Goal: Task Accomplishment & Management: Manage account settings

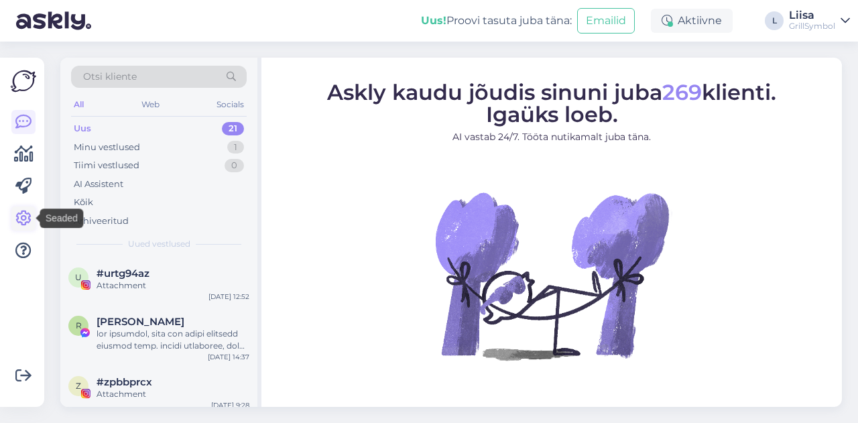
click at [23, 222] on icon at bounding box center [23, 218] width 16 height 16
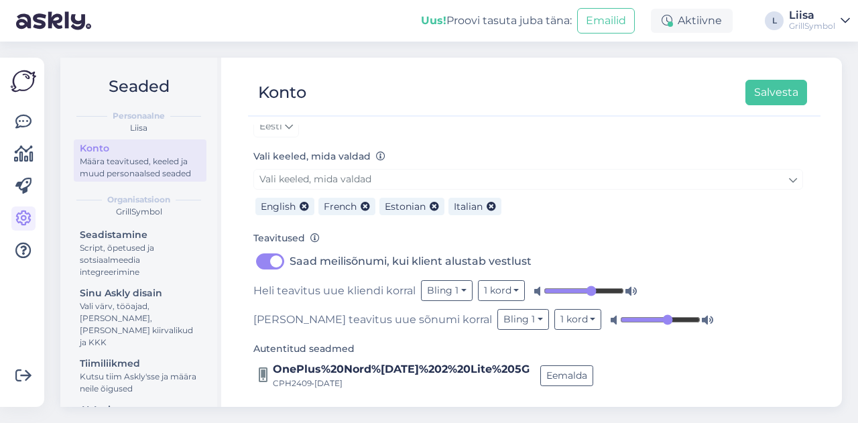
scroll to position [136, 0]
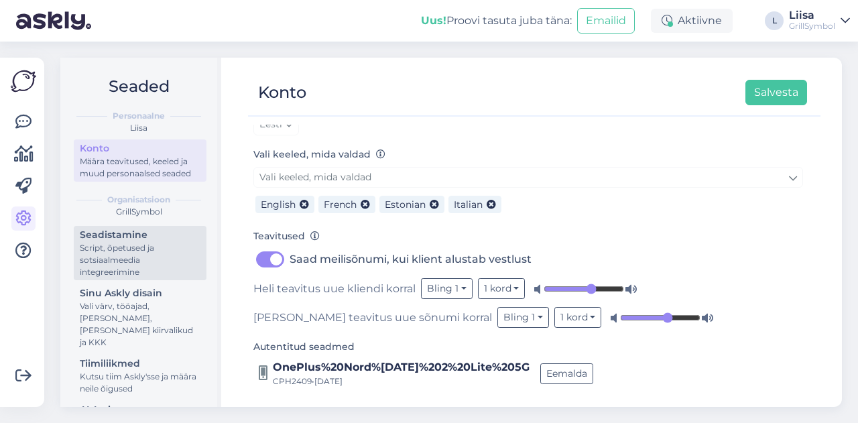
click at [99, 242] on div "Seadistamine" at bounding box center [140, 235] width 121 height 14
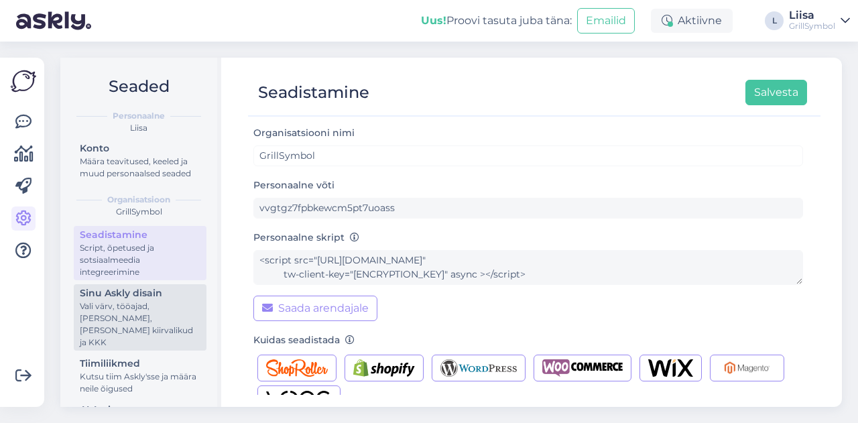
click at [101, 300] on div "Sinu Askly disain" at bounding box center [140, 293] width 121 height 14
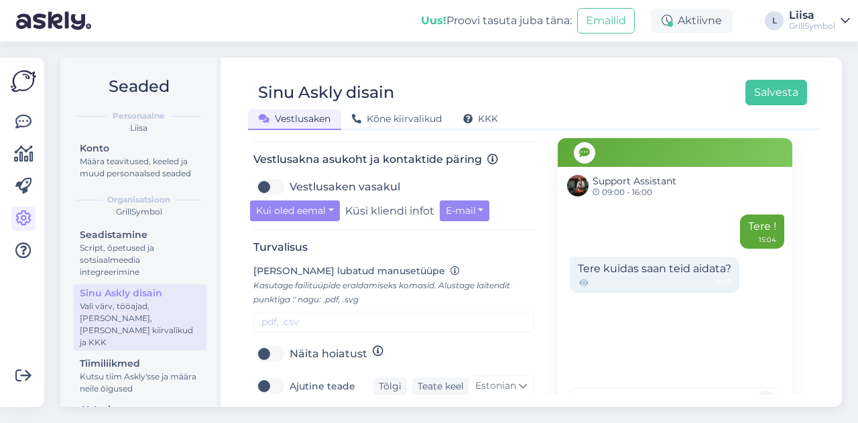
scroll to position [469, 0]
click at [332, 199] on button "Kui oled eemal" at bounding box center [295, 209] width 90 height 21
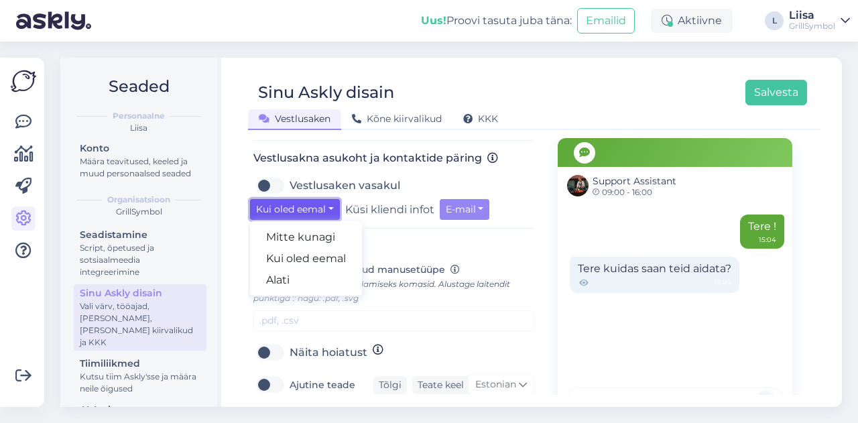
click at [332, 199] on button "Kui oled eemal" at bounding box center [295, 209] width 90 height 21
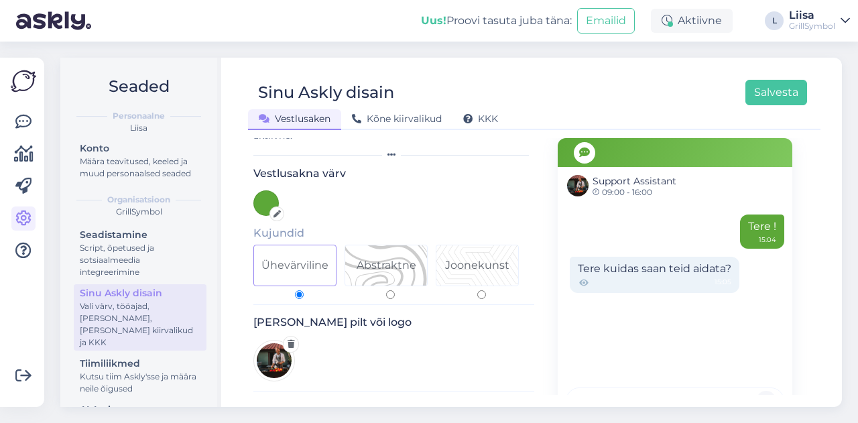
scroll to position [0, 0]
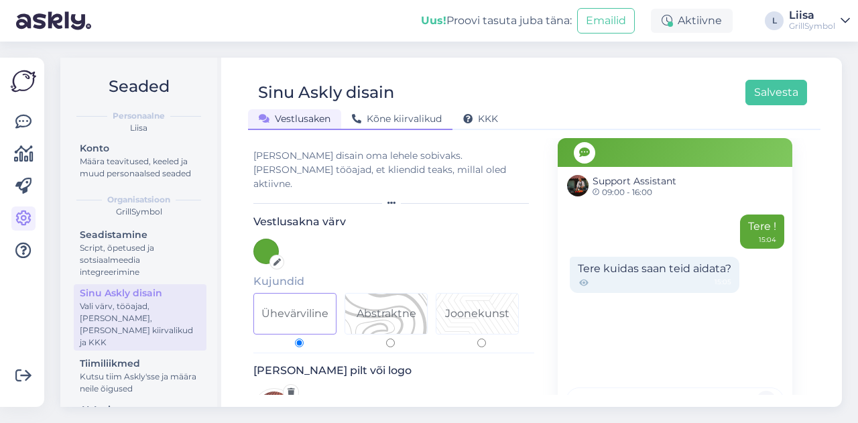
click at [389, 120] on span "Kõne kiirvalikud" at bounding box center [397, 119] width 90 height 12
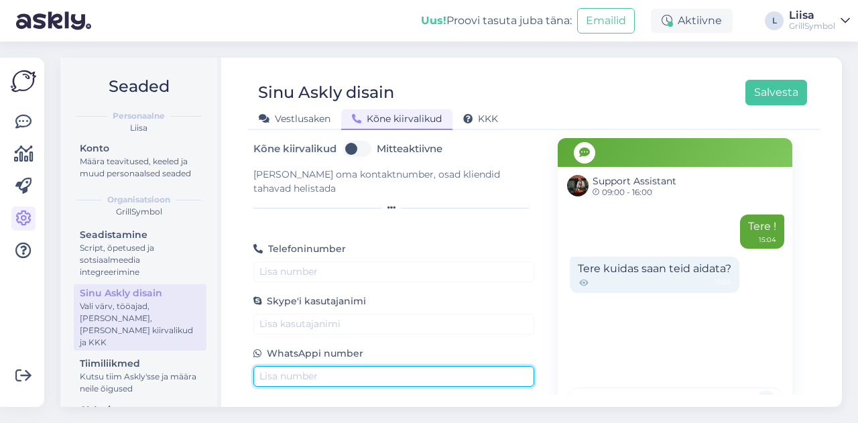
click at [289, 366] on input "text" at bounding box center [393, 376] width 281 height 21
click at [259, 366] on input "58536820" at bounding box center [393, 376] width 281 height 21
click at [318, 366] on input "[PHONE_NUMBER]" at bounding box center [393, 376] width 281 height 21
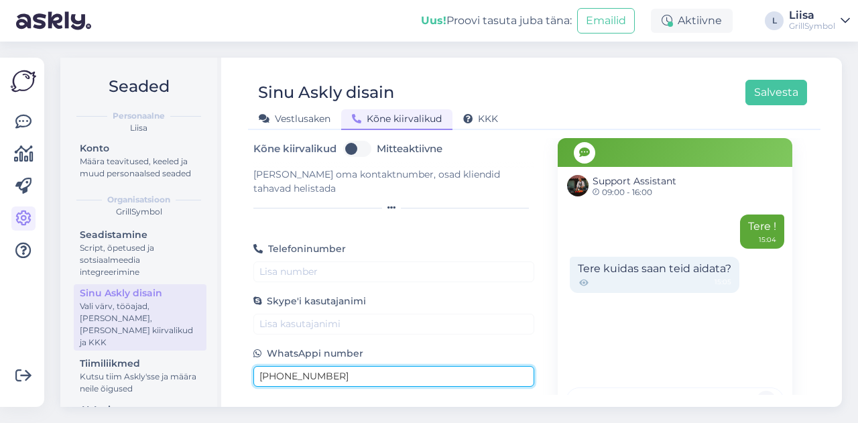
type input "[PHONE_NUMBER]"
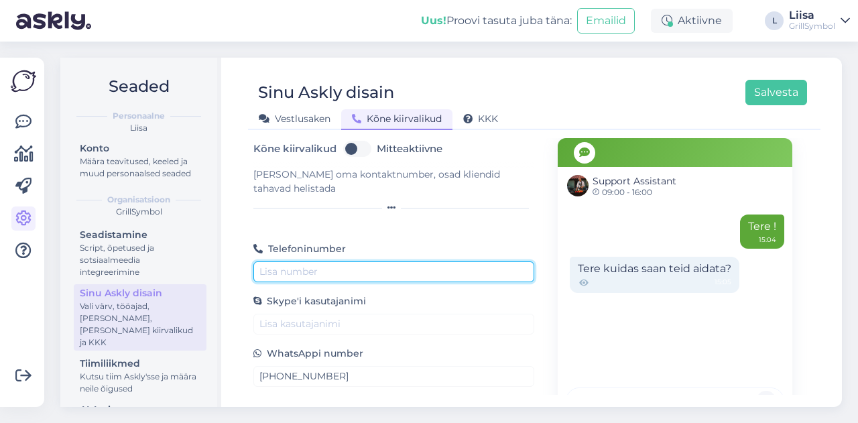
click at [296, 262] on input "text" at bounding box center [393, 271] width 281 height 21
paste input "[PHONE_NUMBER]"
type input "[PHONE_NUMBER]"
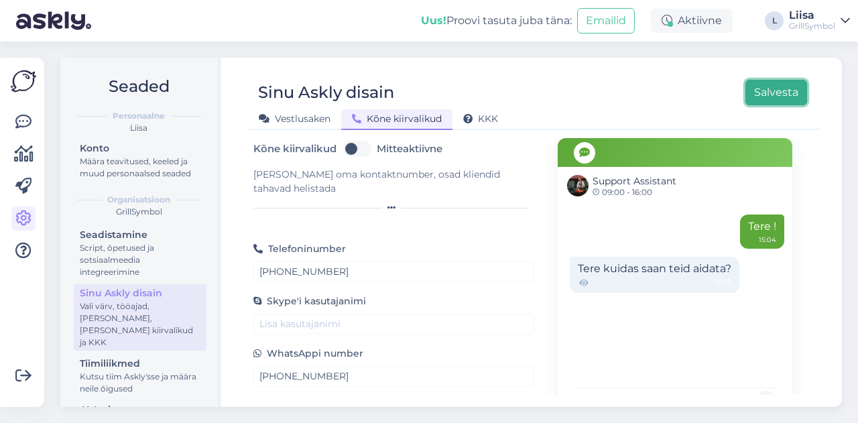
click at [785, 92] on button "Salvesta" at bounding box center [776, 92] width 62 height 25
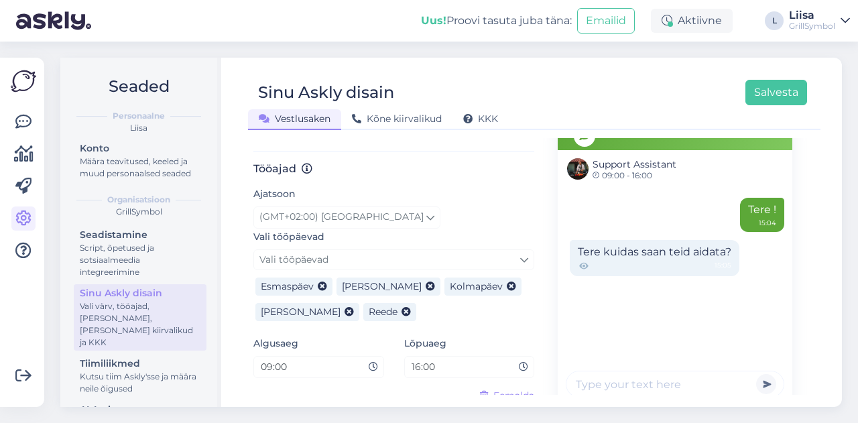
scroll to position [772, 0]
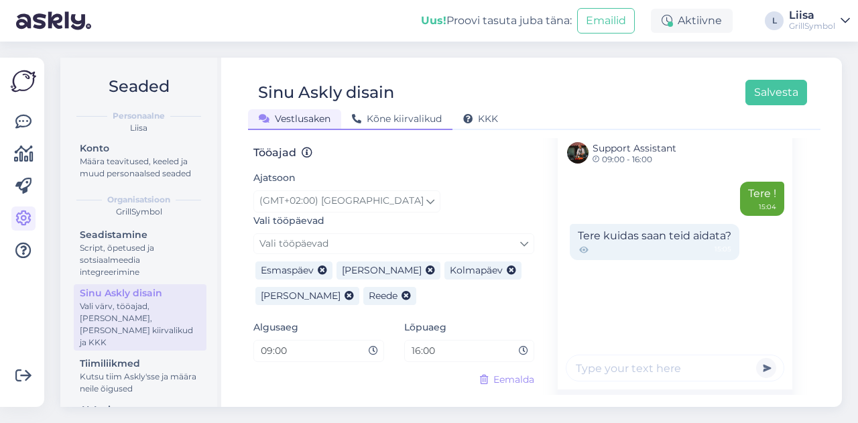
click at [430, 123] on span "Kõne kiirvalikud" at bounding box center [397, 119] width 90 height 12
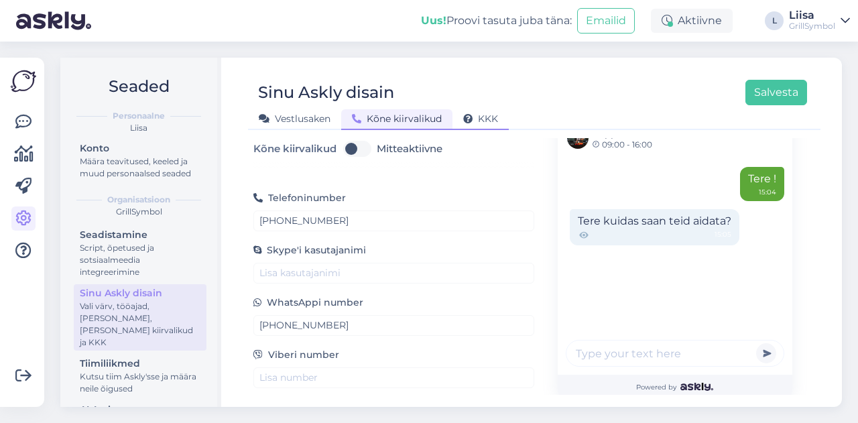
click at [490, 119] on span "KKK" at bounding box center [480, 119] width 35 height 12
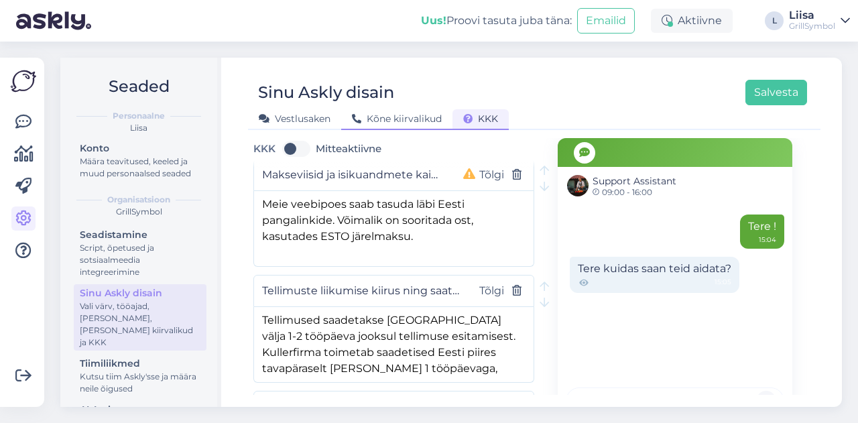
click at [433, 121] on span "Kõne kiirvalikud" at bounding box center [397, 119] width 90 height 12
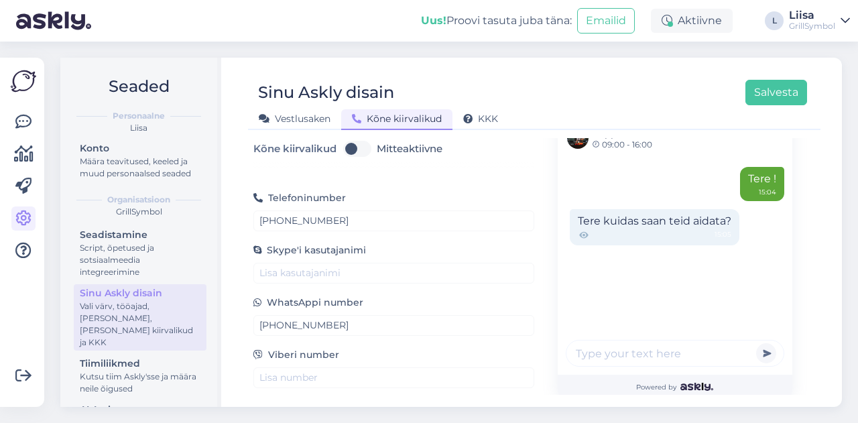
click at [377, 149] on label "Mitteaktiivne" at bounding box center [410, 148] width 66 height 21
click at [369, 149] on input "Mitteaktiivne" at bounding box center [357, 148] width 34 height 21
checkbox input "true"
click at [743, 96] on div "Sinu Askly disain Salvesta" at bounding box center [527, 92] width 559 height 25
click at [751, 96] on button "Salvesta" at bounding box center [776, 92] width 62 height 25
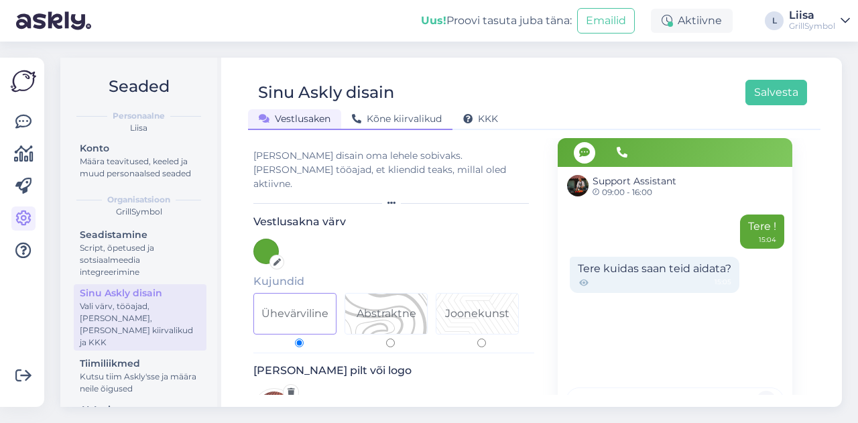
click at [379, 123] on span "Kõne kiirvalikud" at bounding box center [397, 119] width 90 height 12
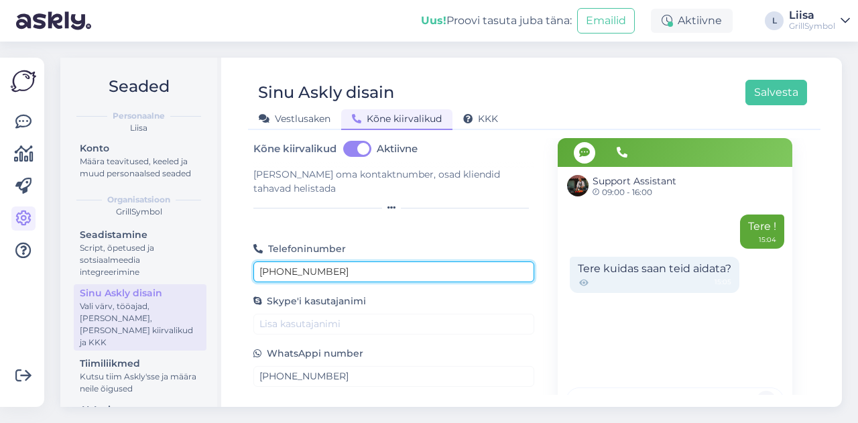
click at [306, 261] on input "[PHONE_NUMBER]" at bounding box center [393, 271] width 281 height 21
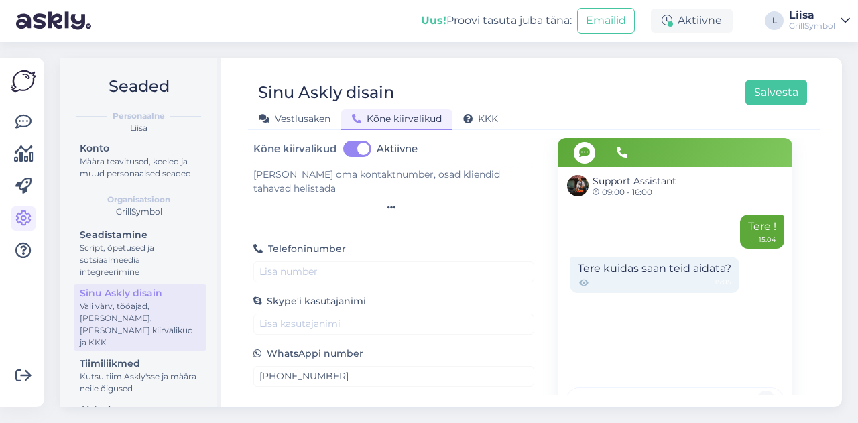
click at [299, 135] on div "Sinu Askly disain Salvesta Vestlusaken Kõne kiirvalikud KKK Kõne kiirvalikud Ak…" at bounding box center [534, 232] width 615 height 349
click at [299, 129] on div "Vestlusaken" at bounding box center [294, 119] width 93 height 21
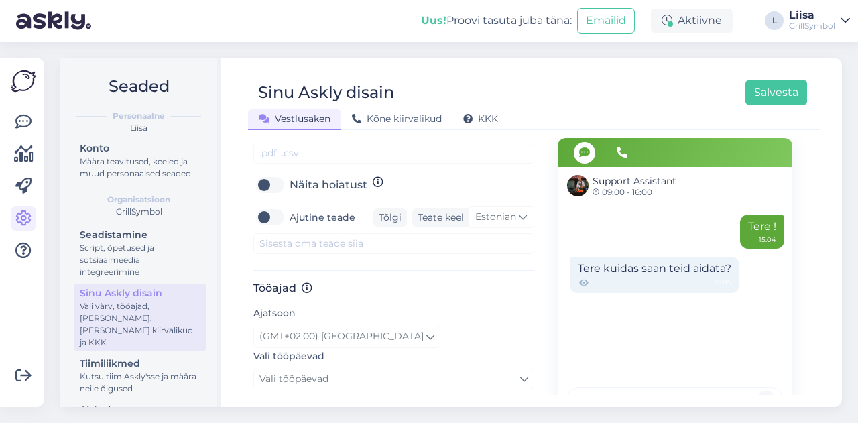
scroll to position [571, 0]
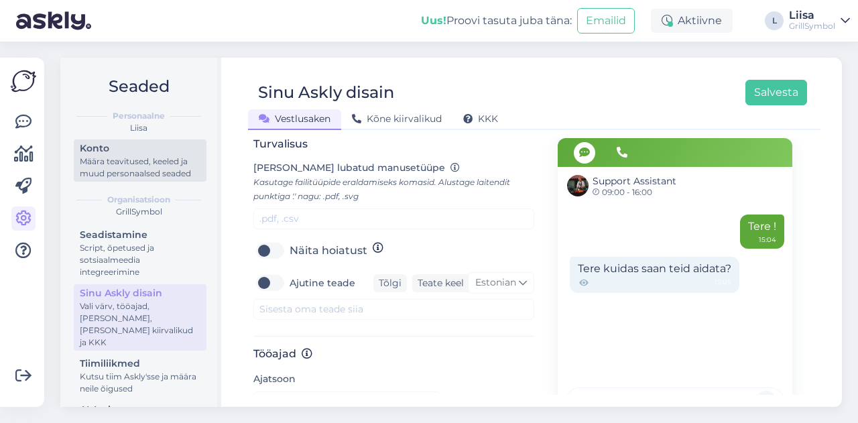
click at [145, 166] on div "Määra teavitused, keeled ja muud personaalsed seaded" at bounding box center [140, 167] width 121 height 24
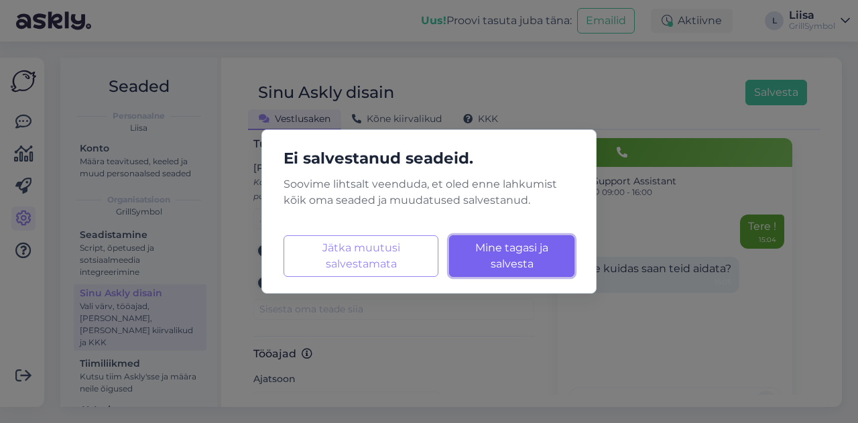
click at [509, 262] on span "Mine tagasi ja salvesta" at bounding box center [511, 255] width 73 height 29
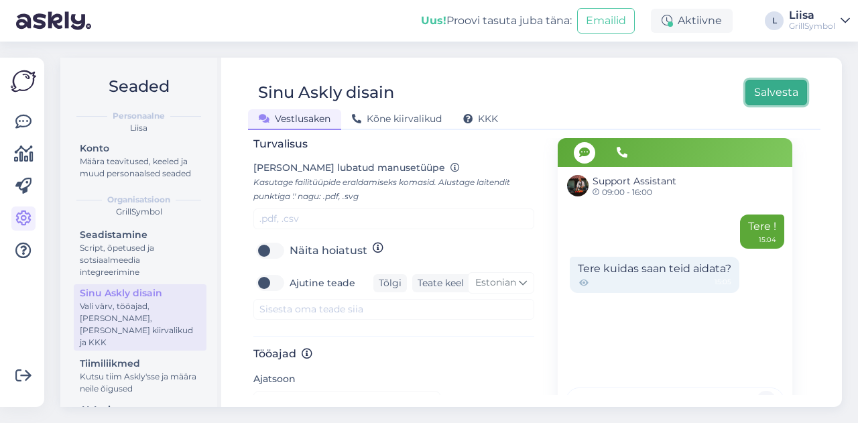
click at [757, 97] on button "Salvesta" at bounding box center [776, 92] width 62 height 25
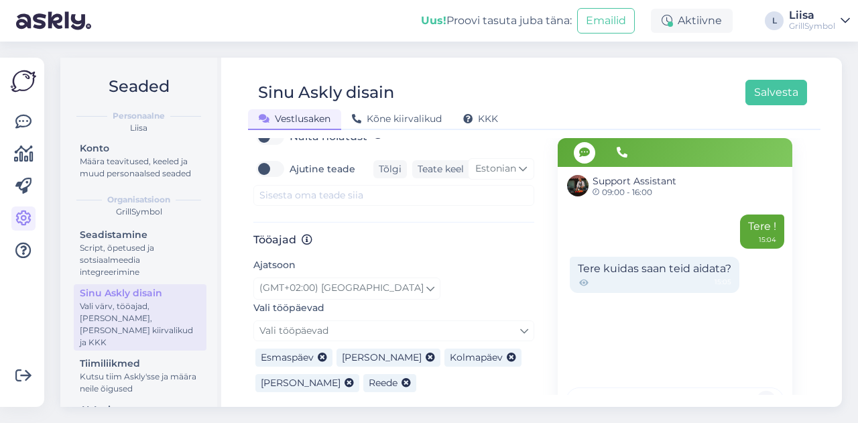
scroll to position [737, 0]
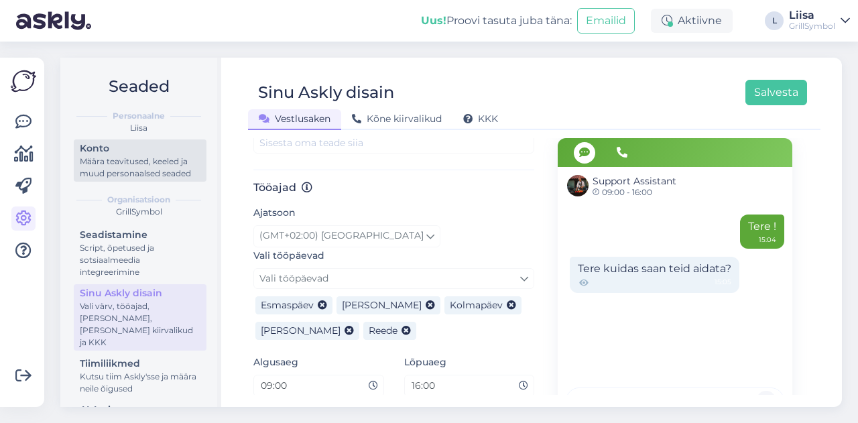
click at [96, 178] on div "Määra teavitused, keeled ja muud personaalsed seaded" at bounding box center [140, 167] width 121 height 24
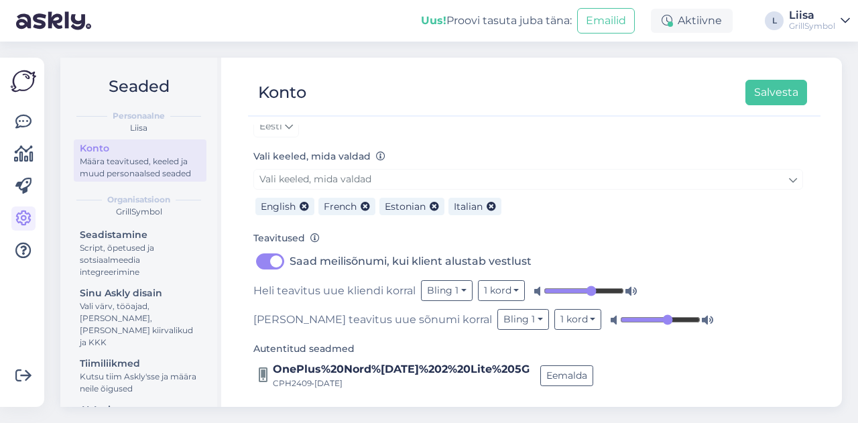
scroll to position [136, 0]
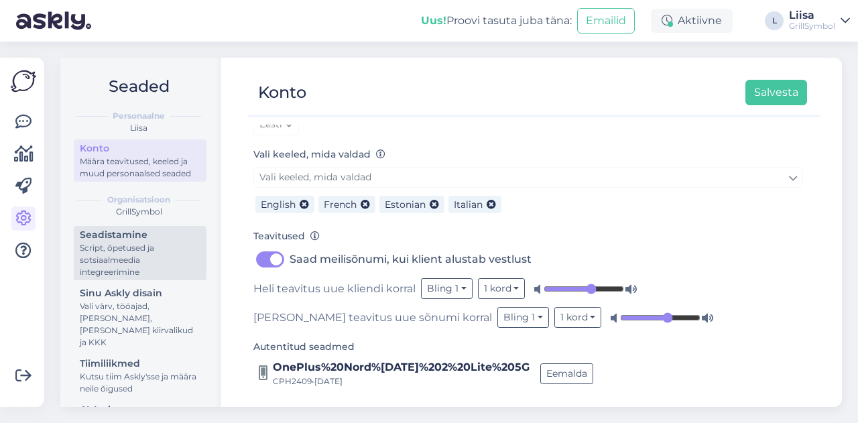
click at [92, 242] on div "Seadistamine" at bounding box center [140, 235] width 121 height 14
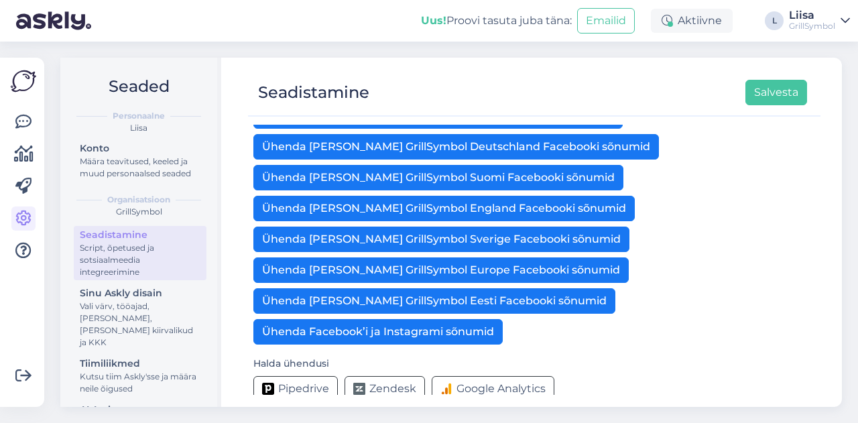
scroll to position [501, 0]
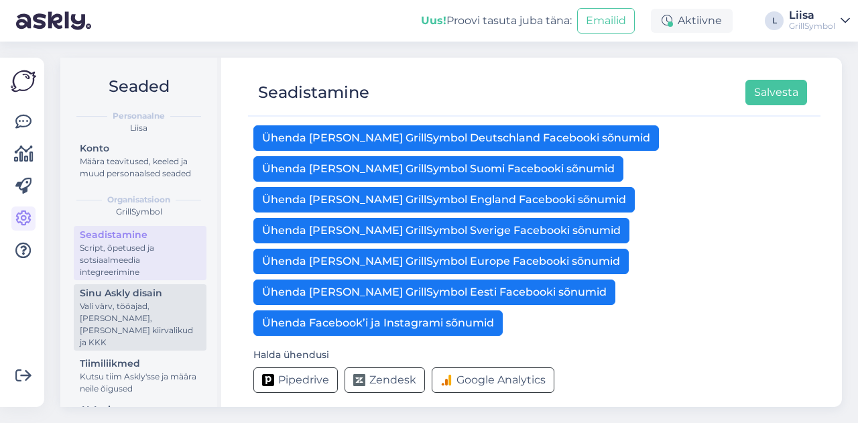
click at [116, 300] on div "Sinu Askly disain" at bounding box center [140, 293] width 121 height 14
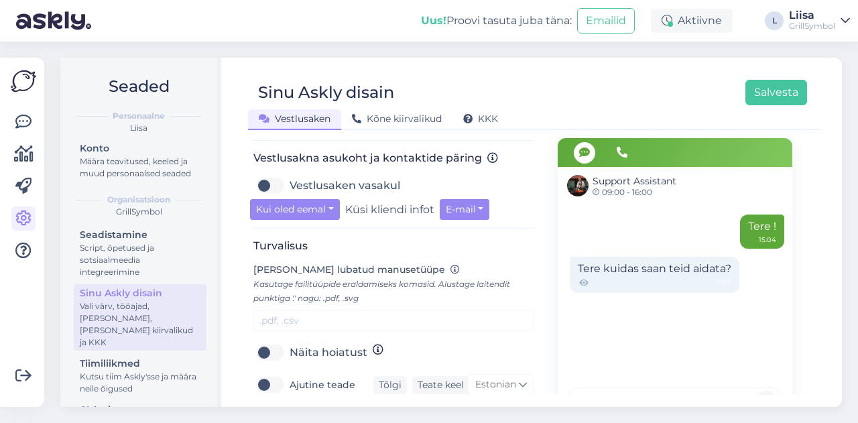
scroll to position [536, 0]
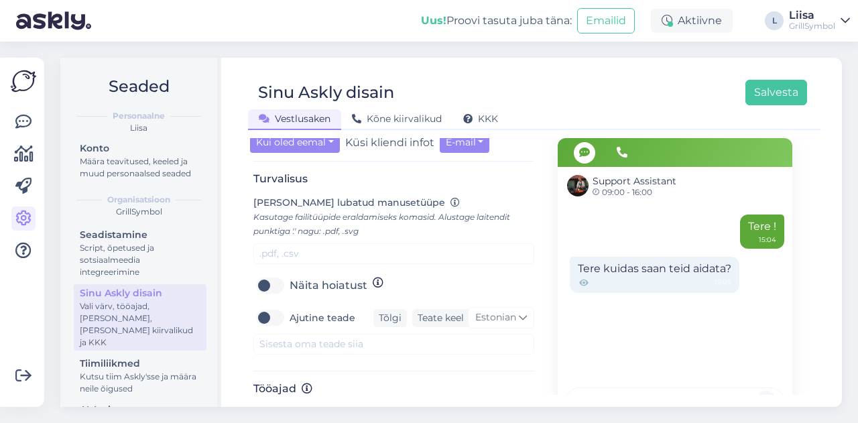
click at [578, 286] on icon at bounding box center [584, 283] width 12 height 12
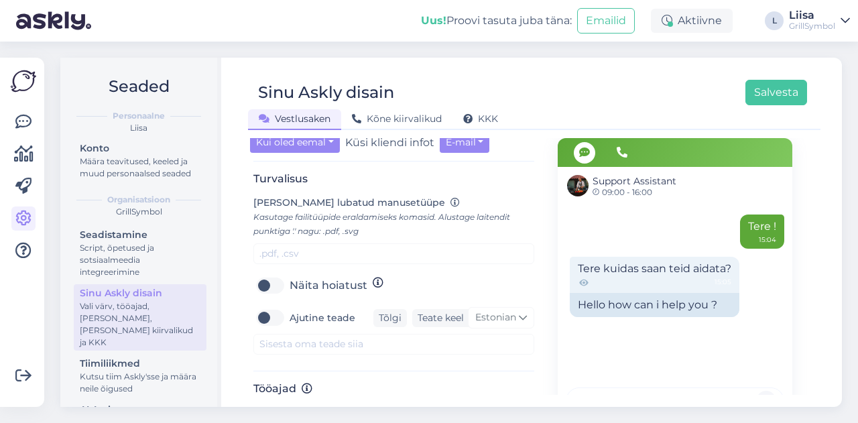
click at [578, 286] on icon at bounding box center [584, 283] width 12 height 12
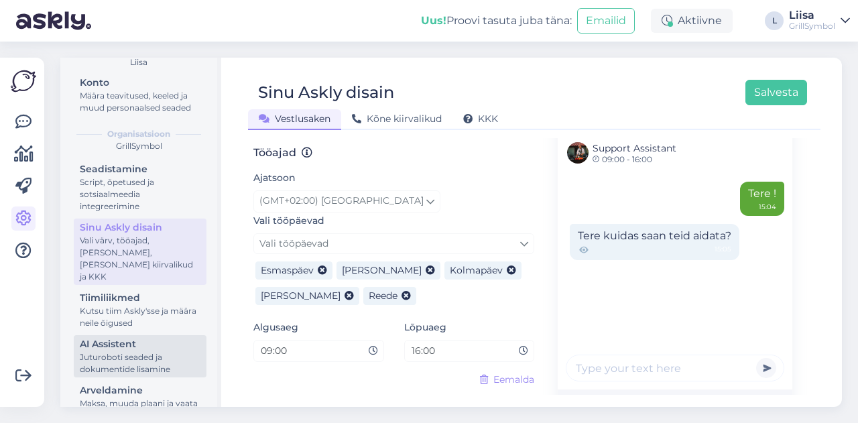
scroll to position [0, 0]
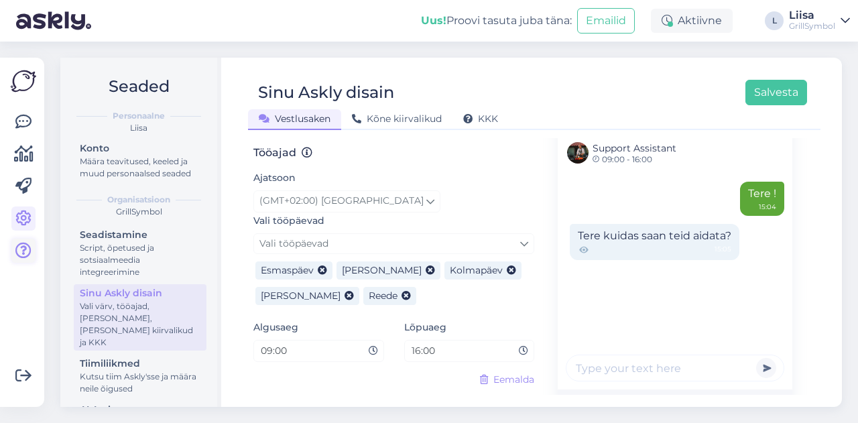
click at [15, 250] on link at bounding box center [23, 251] width 24 height 24
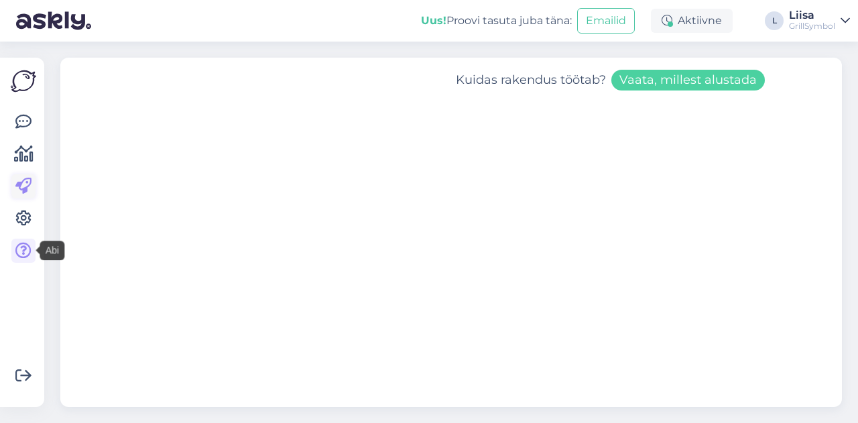
click at [21, 186] on icon at bounding box center [23, 186] width 16 height 16
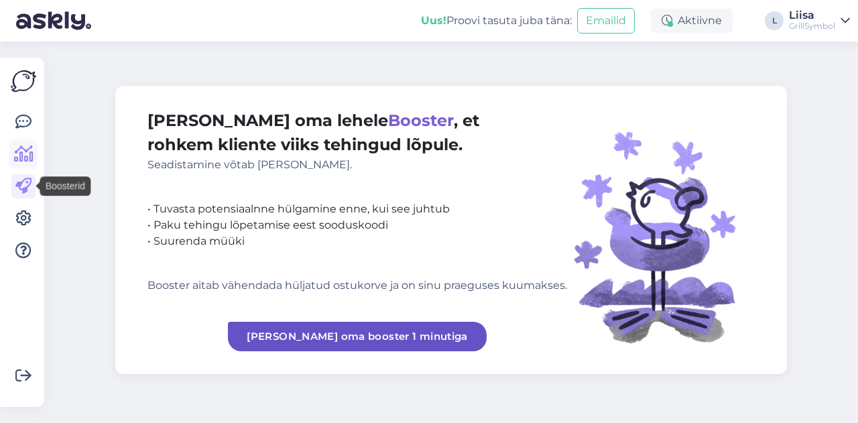
click at [24, 160] on icon at bounding box center [23, 154] width 19 height 16
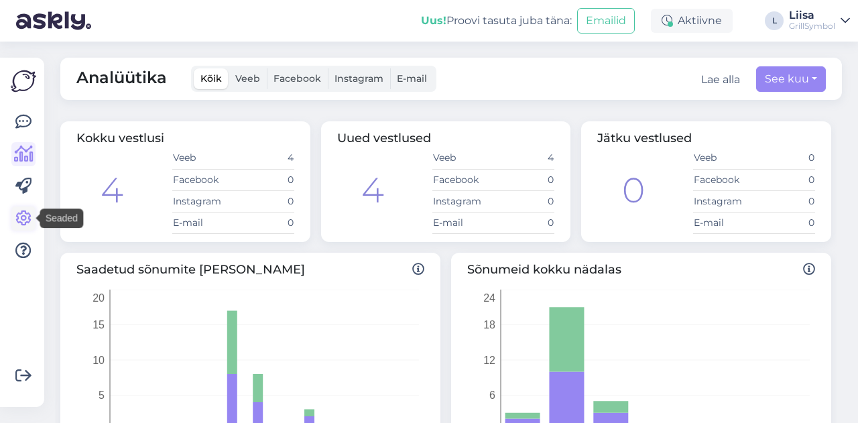
click at [17, 223] on icon at bounding box center [23, 218] width 16 height 16
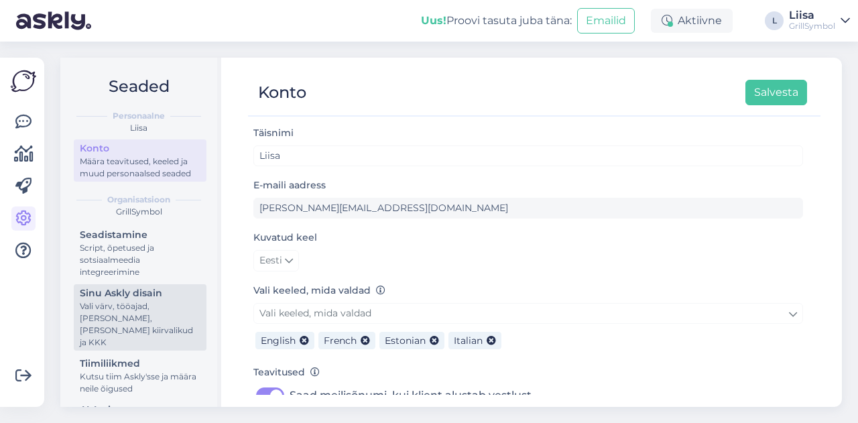
click at [111, 328] on div "Vali värv, tööajad, [PERSON_NAME], [PERSON_NAME] kiirvalikud ja KKK" at bounding box center [140, 324] width 121 height 48
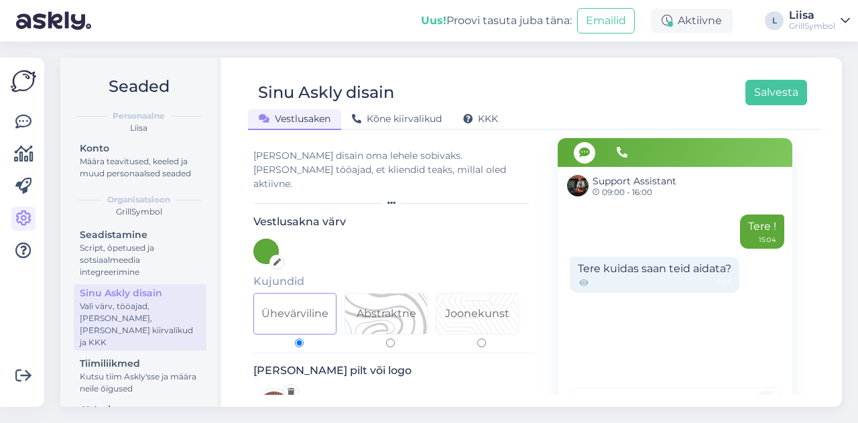
click at [373, 162] on div "[PERSON_NAME] disain oma lehele sobivaks. [PERSON_NAME] tööajad, et kliendid te…" at bounding box center [393, 170] width 281 height 42
click at [390, 123] on span "Kõne kiirvalikud" at bounding box center [397, 119] width 90 height 12
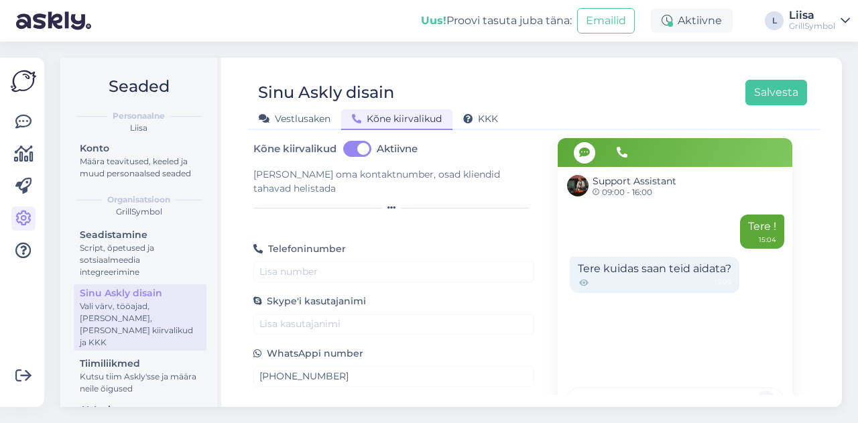
click at [377, 148] on label "Aktiivne" at bounding box center [397, 148] width 41 height 21
click at [365, 148] on input "Aktiivne" at bounding box center [357, 148] width 34 height 21
checkbox input "false"
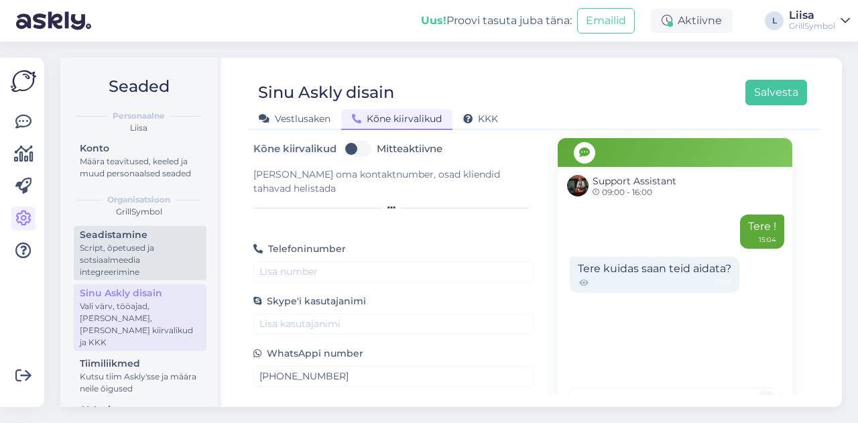
click at [132, 265] on div "Script, õpetused ja sotsiaalmeedia integreerimine" at bounding box center [140, 260] width 121 height 36
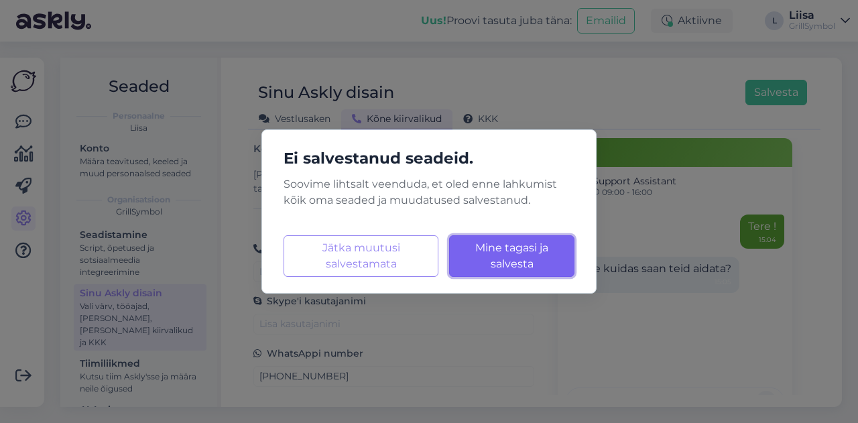
click at [538, 255] on button "Mine tagasi ja salvesta Laadimine..." at bounding box center [511, 256] width 125 height 42
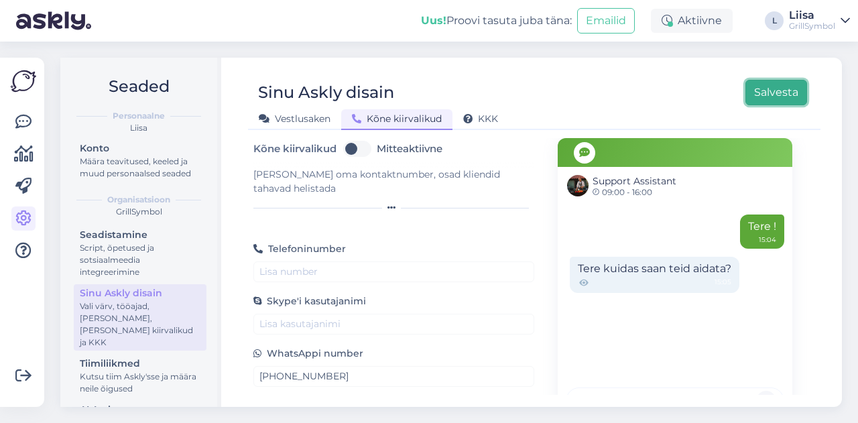
click at [772, 90] on button "Salvesta" at bounding box center [776, 92] width 62 height 25
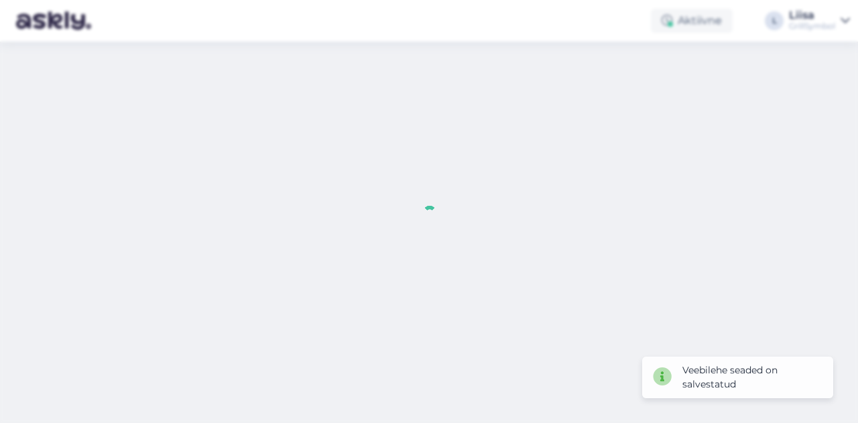
click at [103, 274] on div at bounding box center [429, 211] width 858 height 423
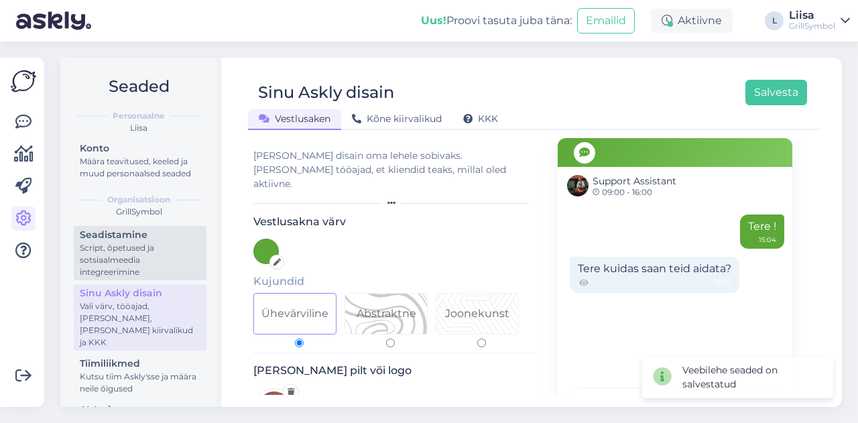
click at [108, 266] on div "Script, õpetused ja sotsiaalmeedia integreerimine" at bounding box center [140, 260] width 121 height 36
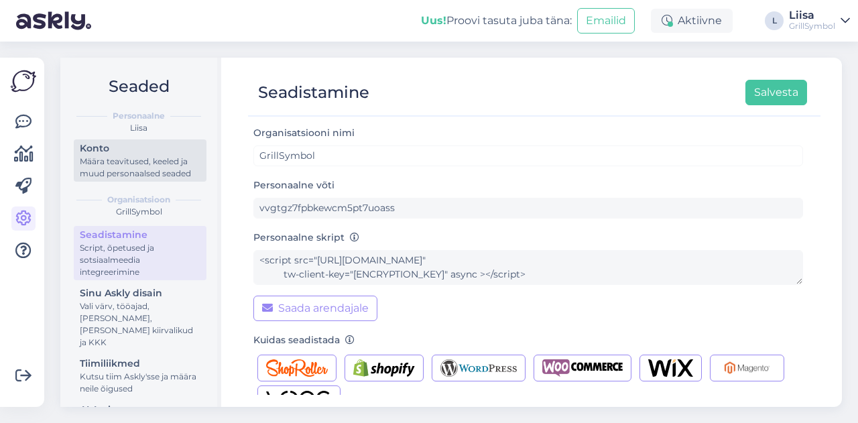
click at [95, 180] on div "Määra teavitused, keeled ja muud personaalsed seaded" at bounding box center [140, 167] width 121 height 24
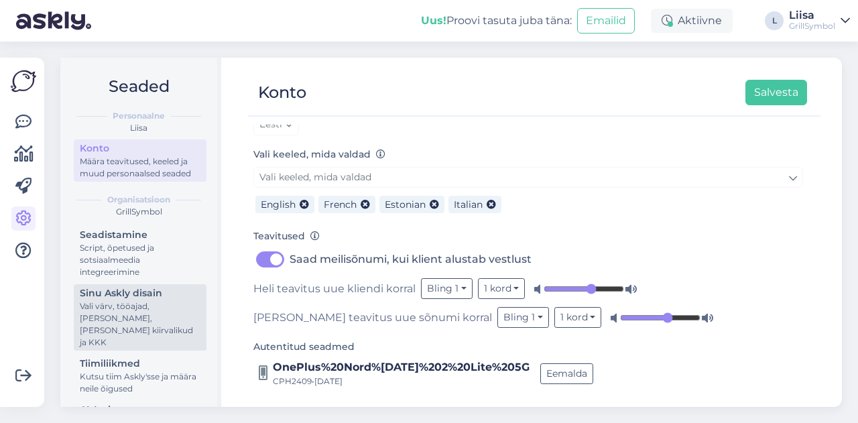
scroll to position [94, 0]
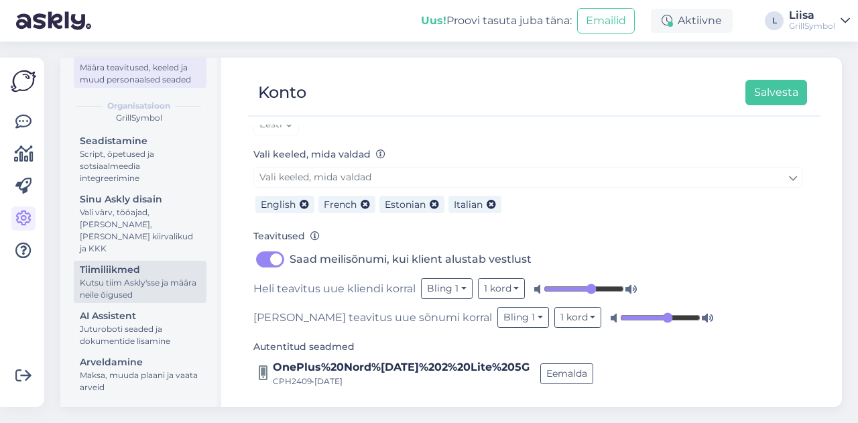
click at [117, 263] on div "Tiimiliikmed" at bounding box center [140, 270] width 121 height 14
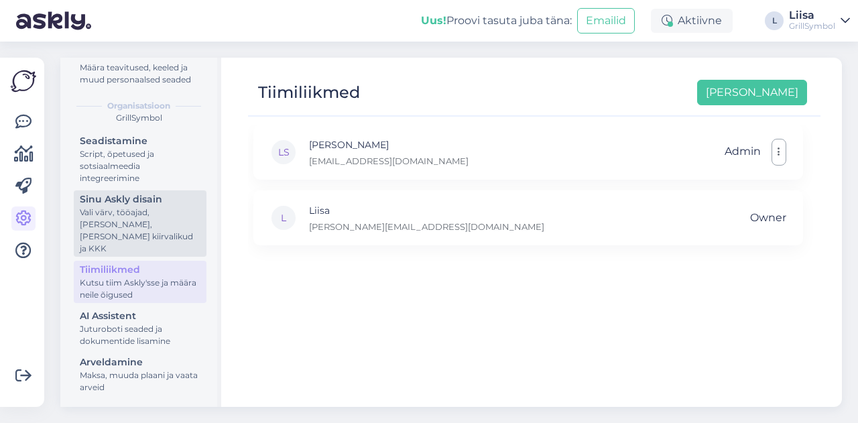
click at [114, 222] on div "Vali värv, tööajad, [PERSON_NAME], [PERSON_NAME] kiirvalikud ja KKK" at bounding box center [140, 230] width 121 height 48
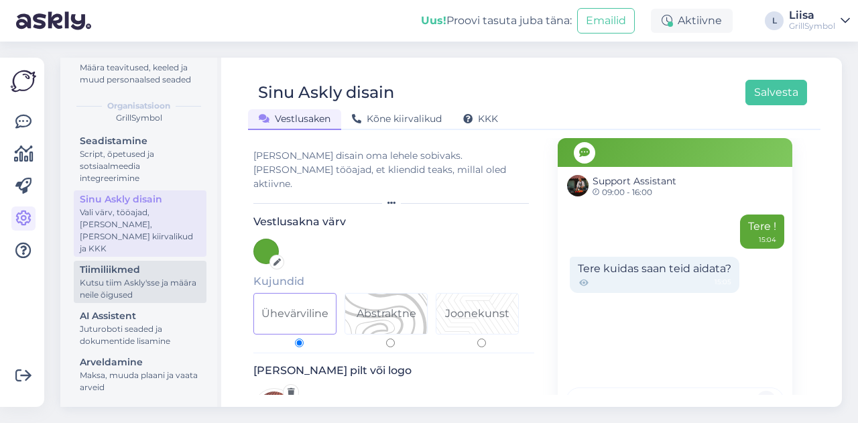
click at [111, 292] on div "Kutsu tiim Askly'sse ja määra neile õigused" at bounding box center [140, 289] width 121 height 24
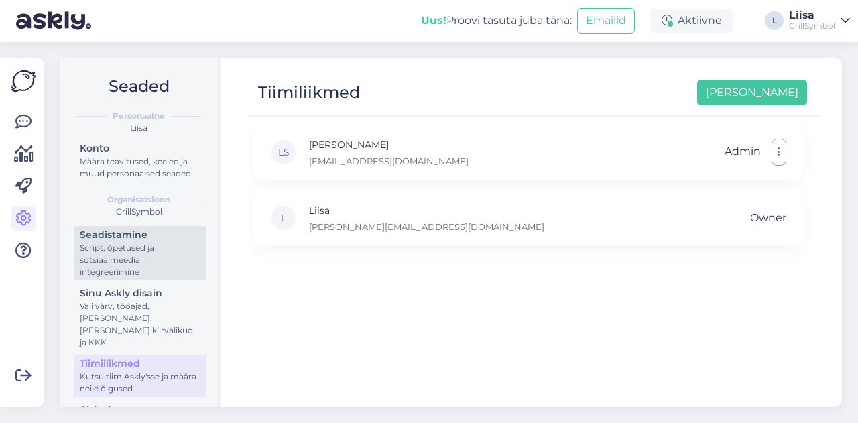
click at [121, 275] on div "Script, õpetused ja sotsiaalmeedia integreerimine" at bounding box center [140, 260] width 121 height 36
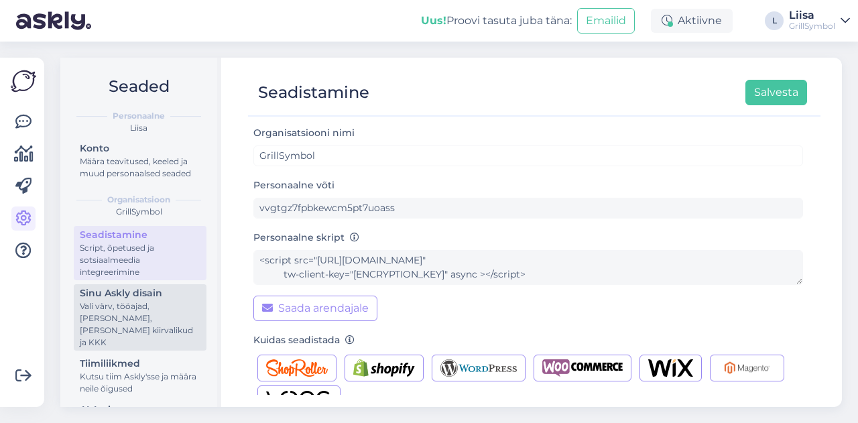
click at [120, 317] on div "Vali värv, tööajad, [PERSON_NAME], [PERSON_NAME] kiirvalikud ja KKK" at bounding box center [140, 324] width 121 height 48
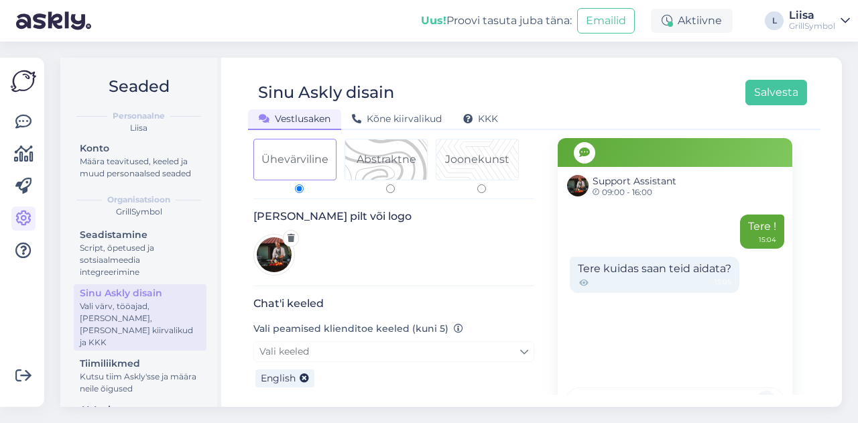
scroll to position [201, 0]
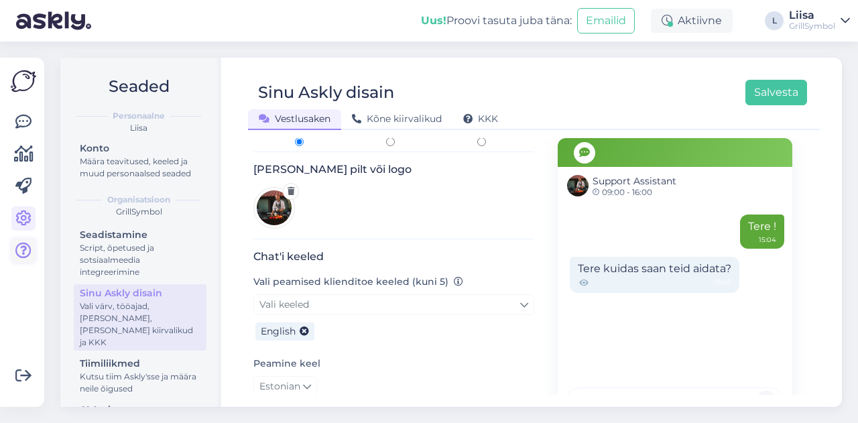
click at [24, 254] on icon at bounding box center [23, 251] width 16 height 16
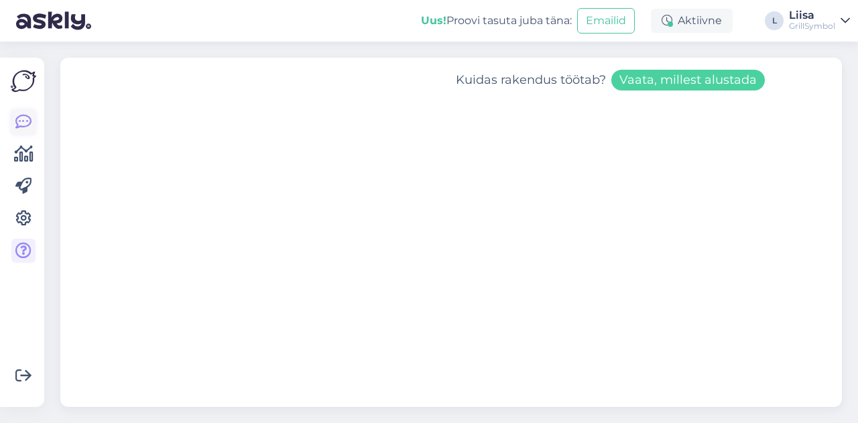
click at [17, 119] on icon at bounding box center [23, 122] width 16 height 16
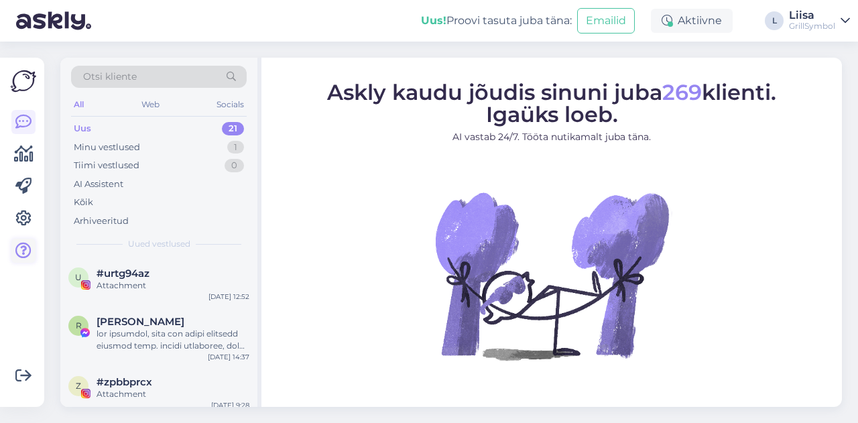
click at [17, 241] on link at bounding box center [23, 251] width 24 height 24
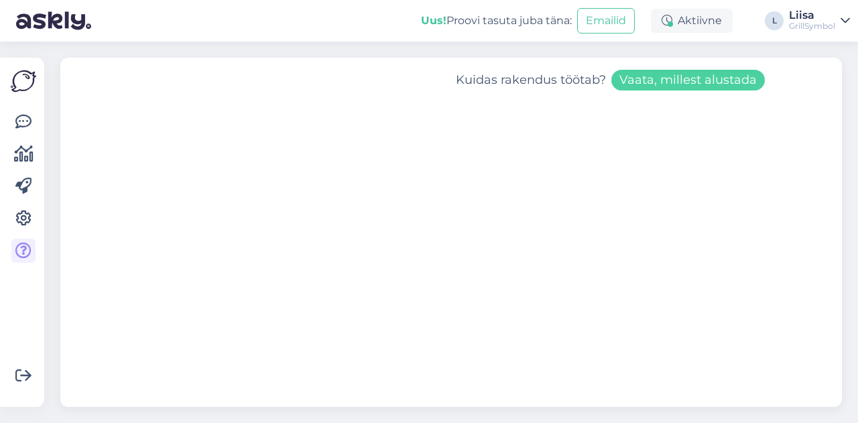
click at [844, 23] on icon at bounding box center [844, 20] width 9 height 11
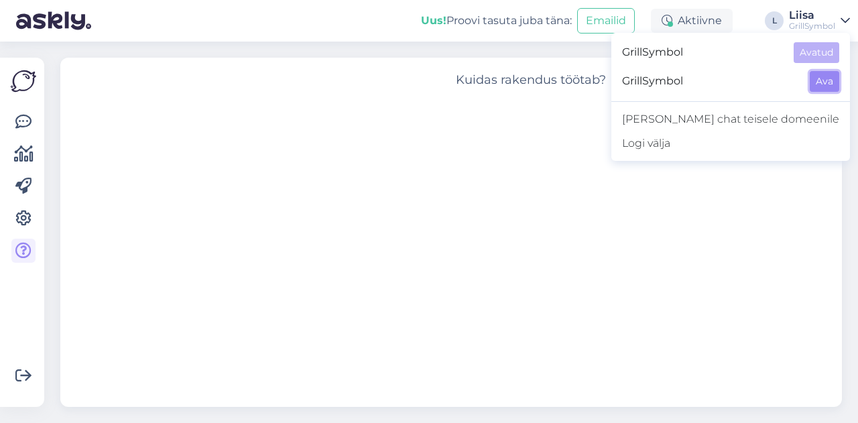
click at [816, 80] on button "Ava" at bounding box center [824, 81] width 29 height 21
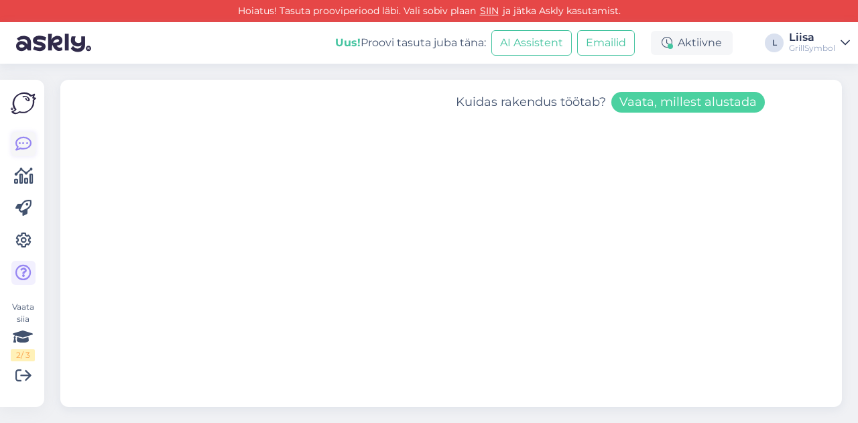
click at [16, 147] on icon at bounding box center [23, 144] width 16 height 16
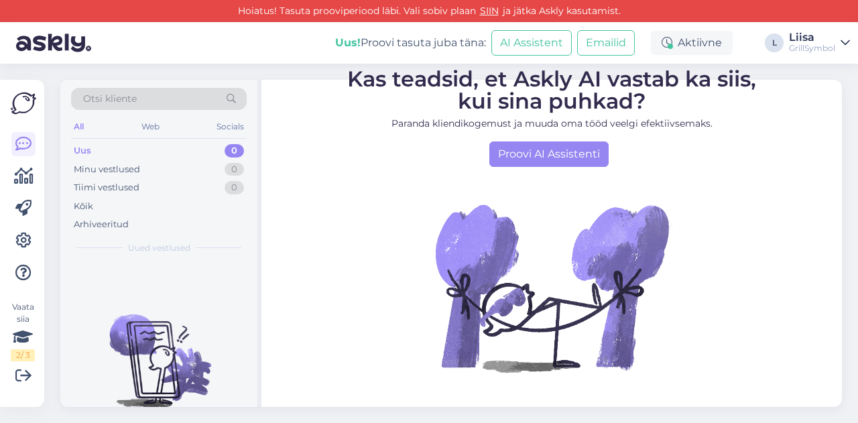
click at [826, 42] on div "Liisa" at bounding box center [812, 37] width 46 height 11
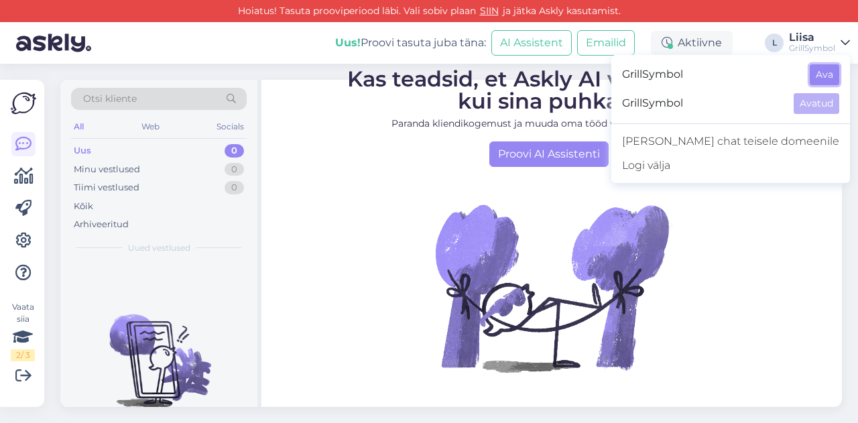
click at [820, 80] on button "Ava" at bounding box center [824, 74] width 29 height 21
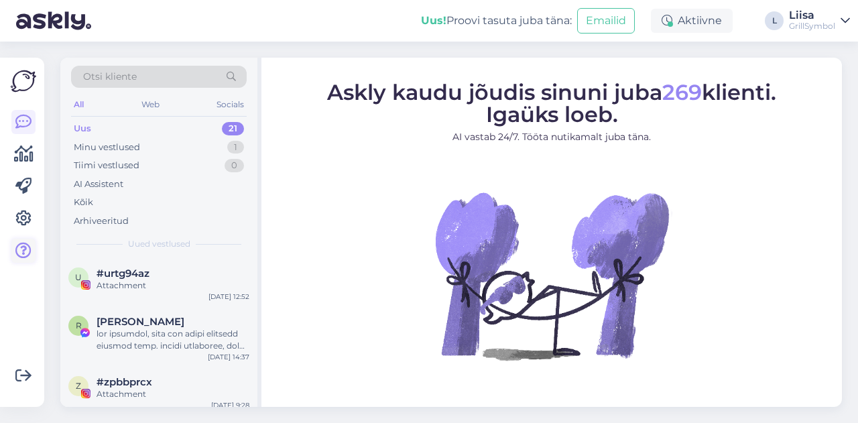
click at [22, 249] on icon at bounding box center [23, 251] width 16 height 16
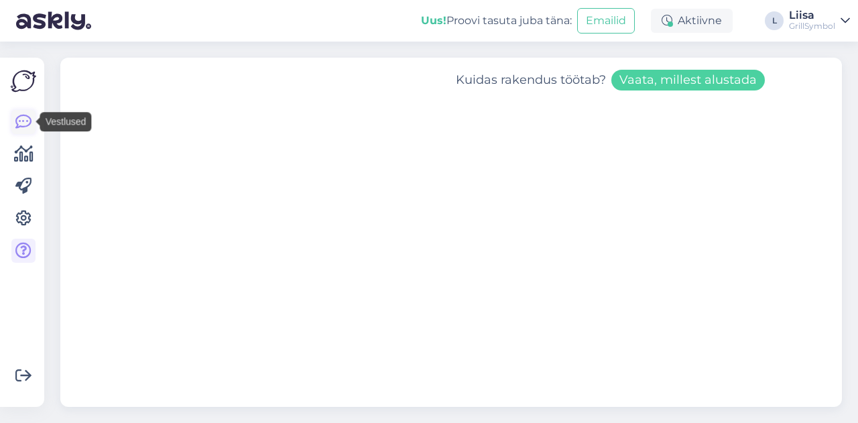
click at [19, 117] on icon at bounding box center [23, 122] width 16 height 16
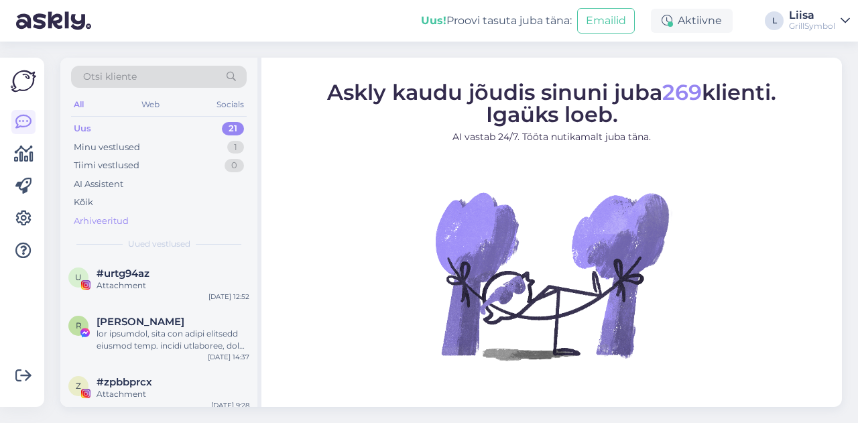
click at [101, 222] on div "Arhiveeritud" at bounding box center [101, 220] width 55 height 13
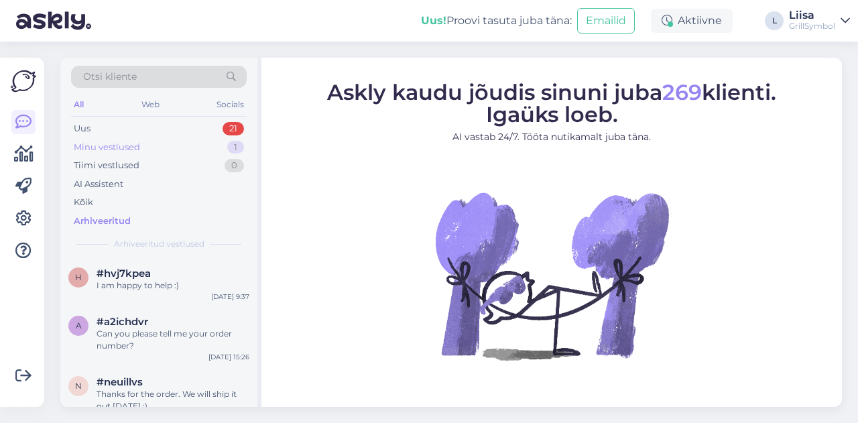
click at [95, 146] on div "Minu vestlused" at bounding box center [107, 147] width 66 height 13
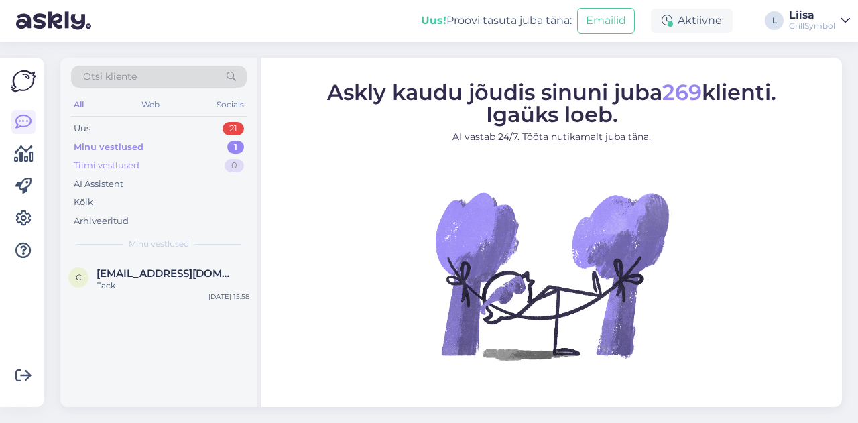
click at [100, 169] on div "Tiimi vestlused" at bounding box center [107, 165] width 66 height 13
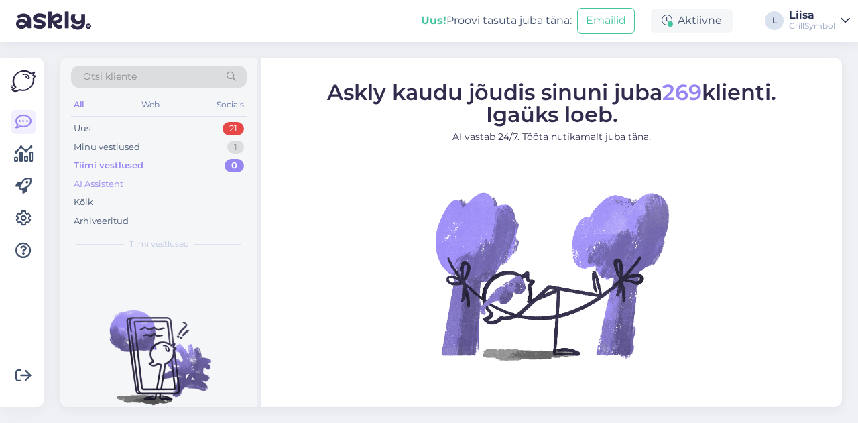
click at [100, 180] on div "AI Assistent" at bounding box center [99, 184] width 50 height 13
click at [104, 215] on div "Arhiveeritud" at bounding box center [101, 220] width 55 height 13
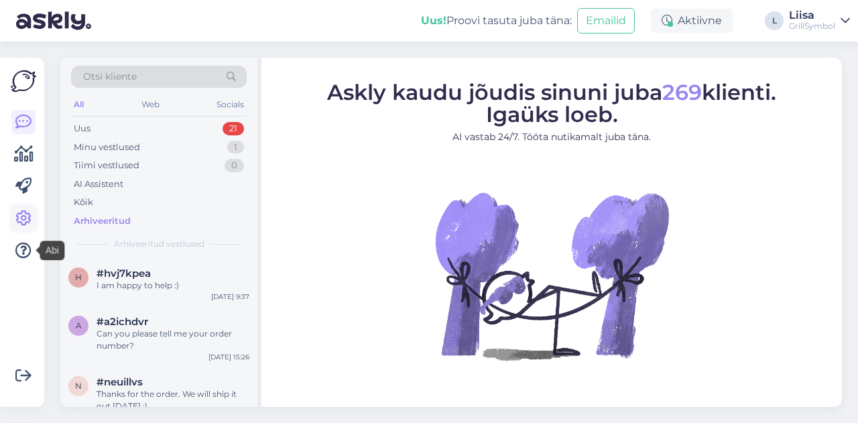
click at [25, 210] on icon at bounding box center [23, 218] width 16 height 16
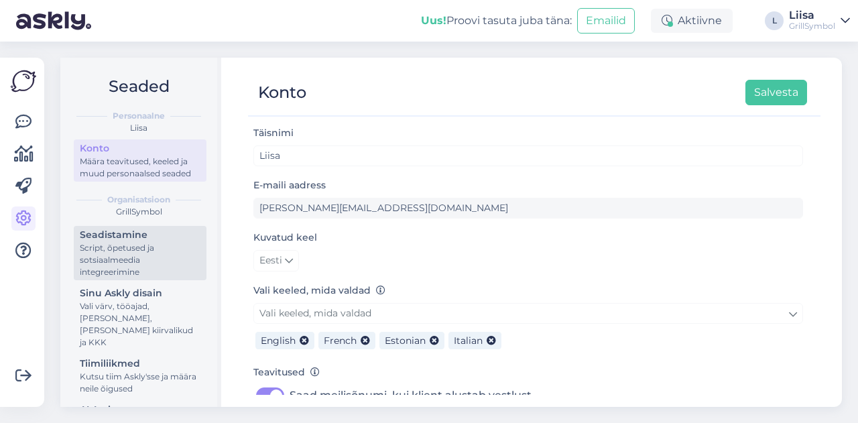
click at [103, 254] on div "Script, õpetused ja sotsiaalmeedia integreerimine" at bounding box center [140, 260] width 121 height 36
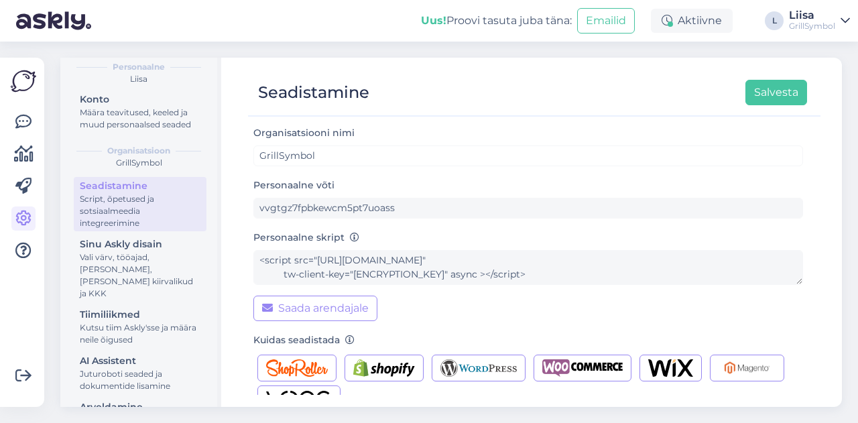
scroll to position [94, 0]
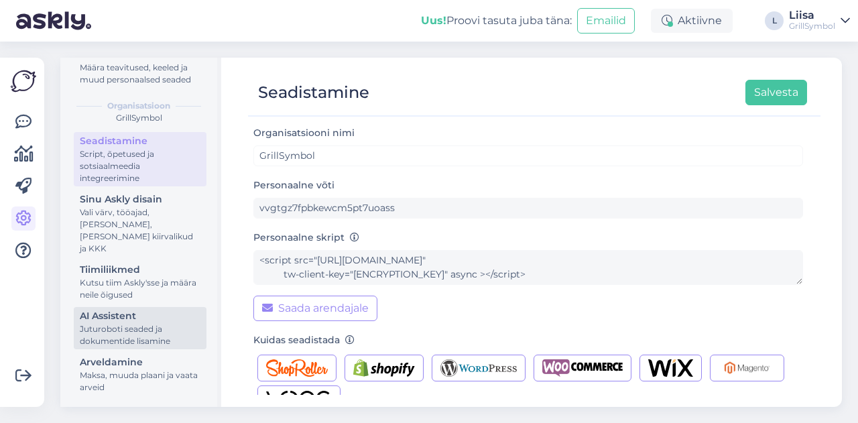
click at [143, 329] on div "Juturoboti seaded ja dokumentide lisamine" at bounding box center [140, 335] width 121 height 24
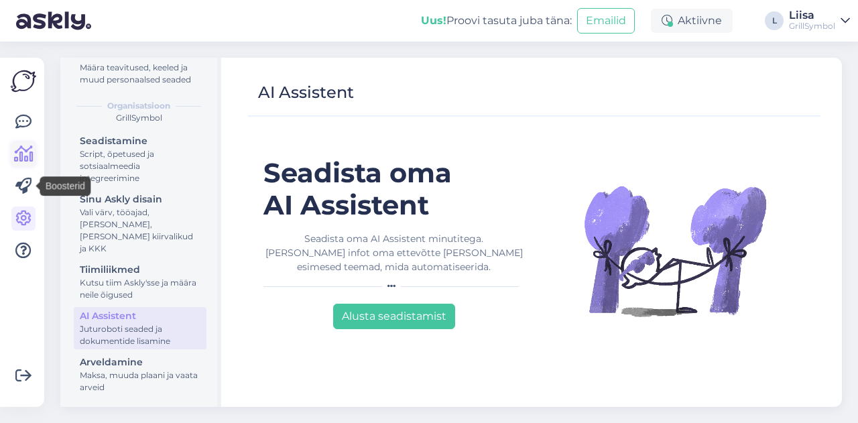
click at [25, 144] on link at bounding box center [23, 154] width 24 height 24
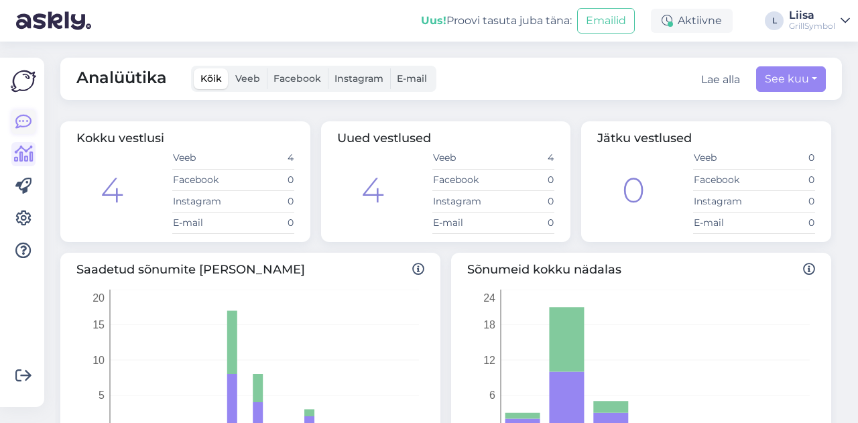
click at [23, 125] on icon at bounding box center [23, 122] width 16 height 16
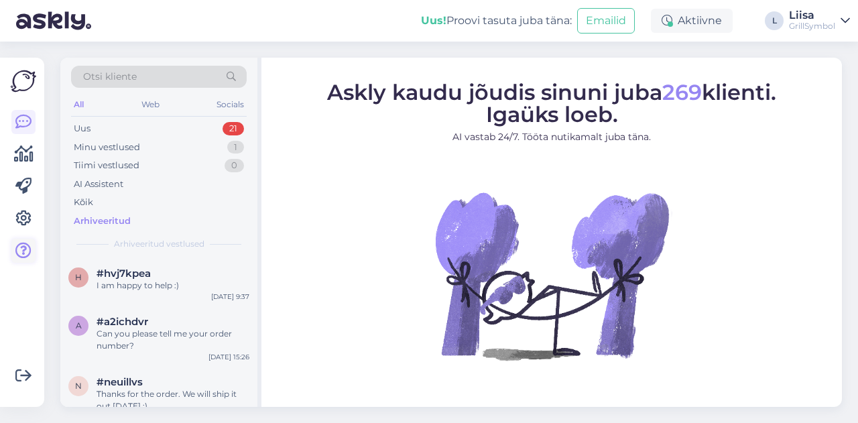
click at [16, 247] on icon at bounding box center [23, 251] width 16 height 16
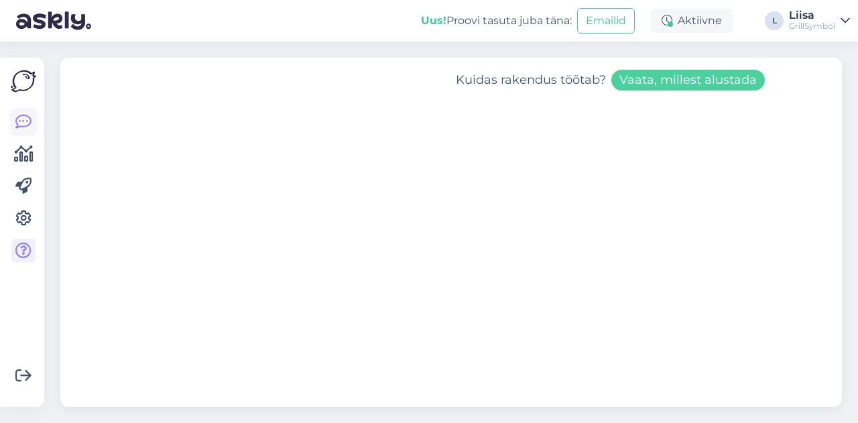
click at [27, 121] on icon at bounding box center [23, 122] width 16 height 16
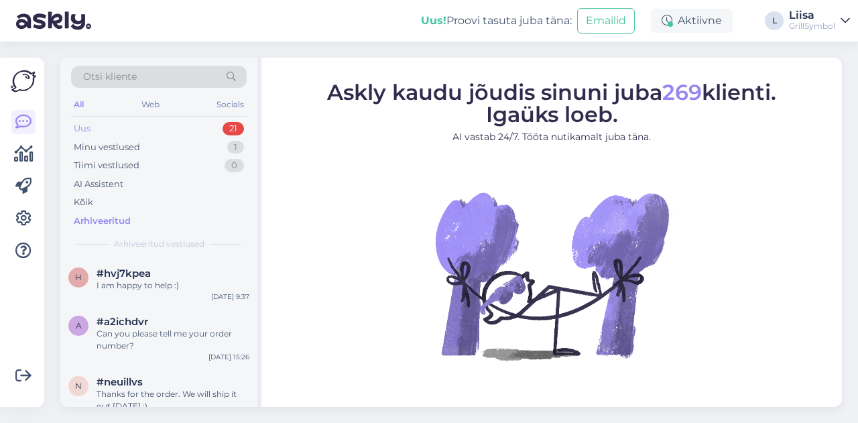
click at [126, 128] on div "Uus 21" at bounding box center [159, 128] width 176 height 19
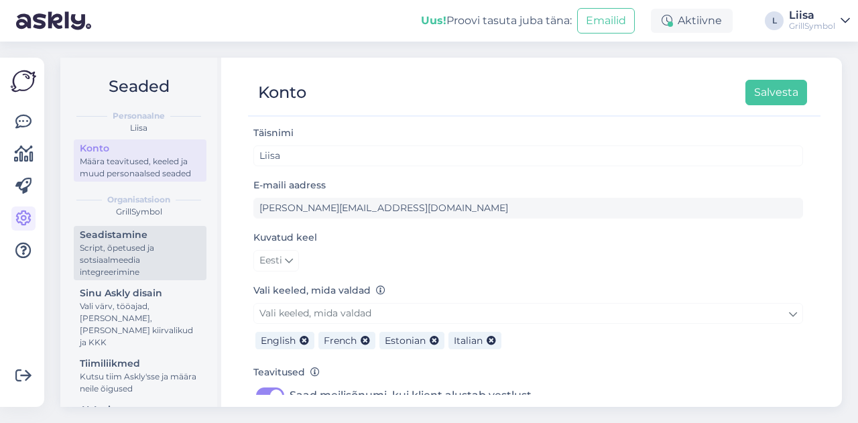
click at [143, 277] on div "Script, õpetused ja sotsiaalmeedia integreerimine" at bounding box center [140, 260] width 121 height 36
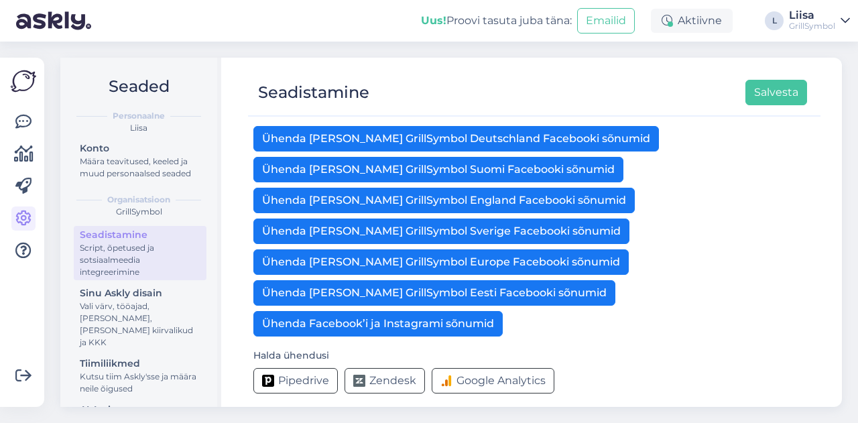
scroll to position [501, 0]
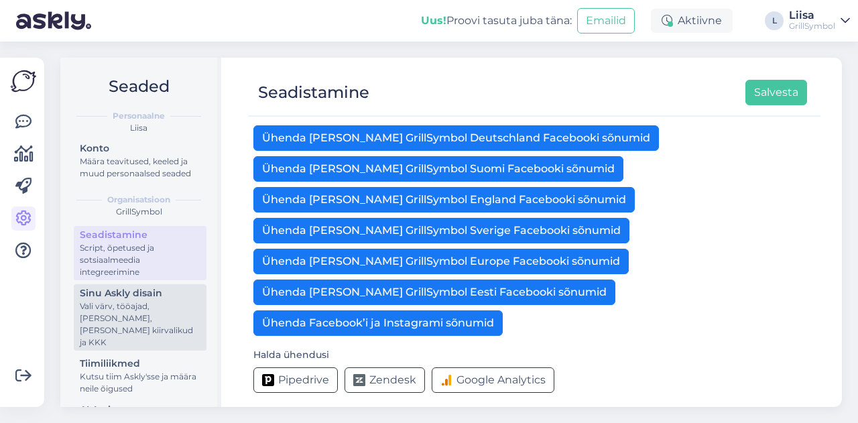
click at [88, 329] on div "Vali värv, tööajad, [PERSON_NAME], [PERSON_NAME] kiirvalikud ja KKK" at bounding box center [140, 324] width 121 height 48
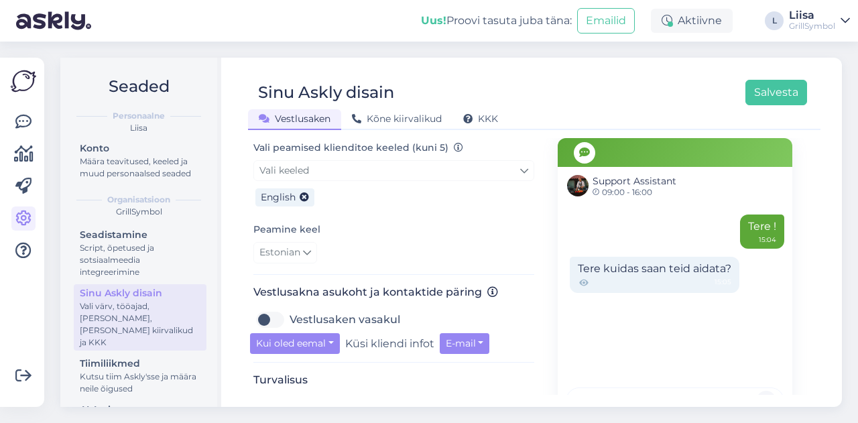
scroll to position [402, 0]
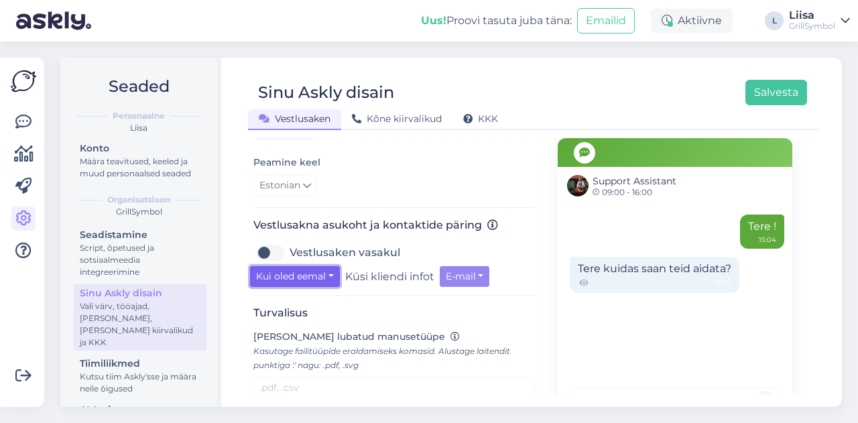
click at [326, 266] on button "Kui oled eemal" at bounding box center [295, 276] width 90 height 21
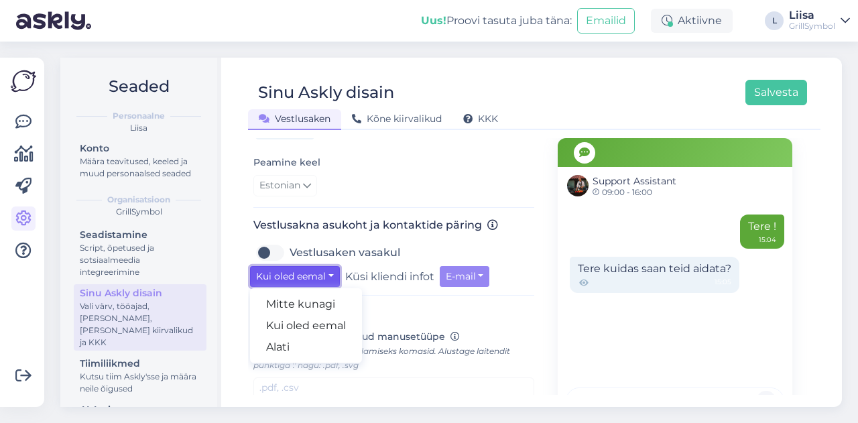
click at [326, 266] on button "Kui oled eemal" at bounding box center [295, 276] width 90 height 21
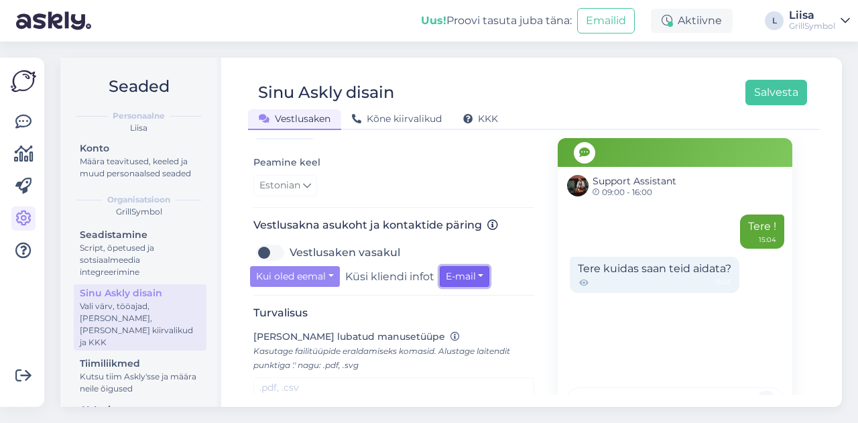
click at [454, 266] on button "E-mail" at bounding box center [465, 276] width 50 height 21
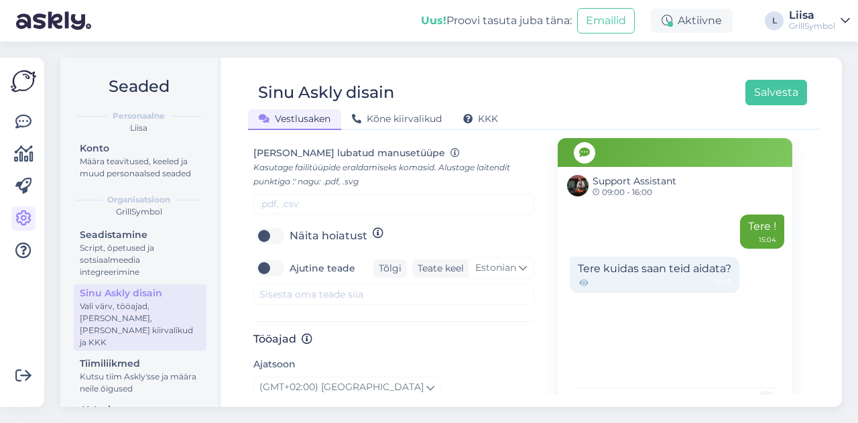
scroll to position [603, 0]
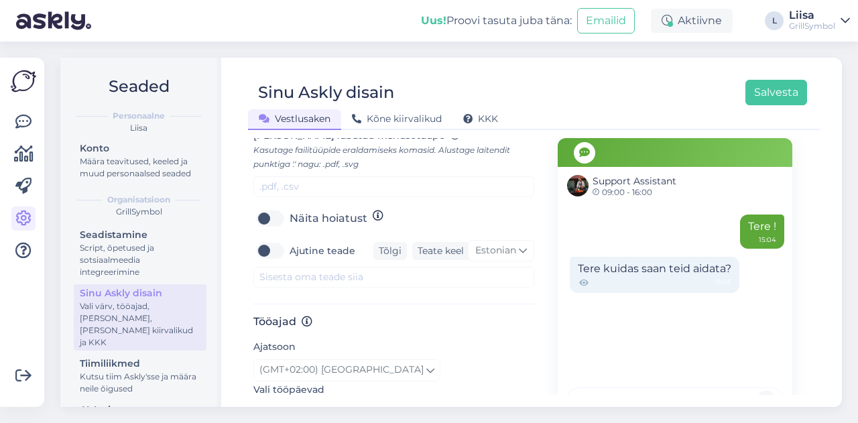
click at [290, 240] on label "Ajutine teade" at bounding box center [323, 250] width 66 height 21
click at [279, 240] on input "Ajutine teade" at bounding box center [270, 250] width 34 height 21
checkbox input "true"
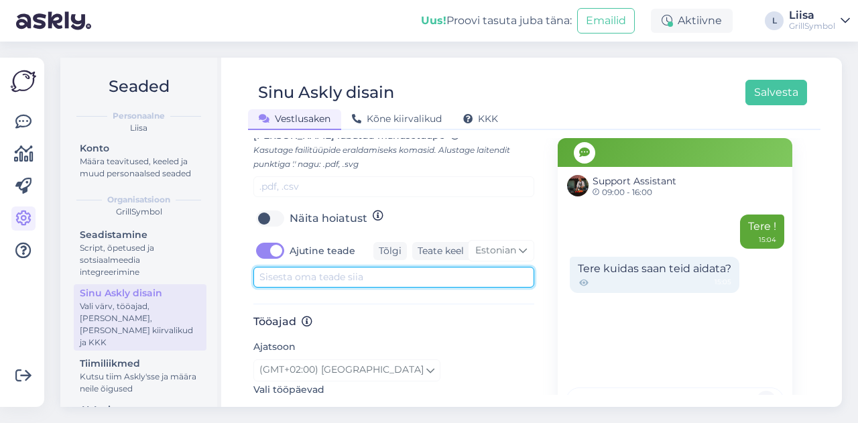
click at [299, 267] on textarea at bounding box center [393, 277] width 281 height 21
type textarea "Võid kirjutada mulle ka WhatsAppi +372 5853 6820"
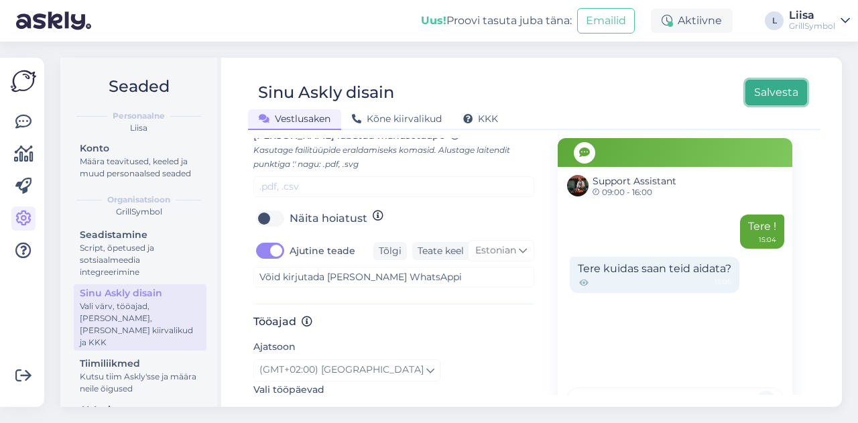
click at [789, 99] on button "Salvesta" at bounding box center [776, 92] width 62 height 25
